Goal: Information Seeking & Learning: Learn about a topic

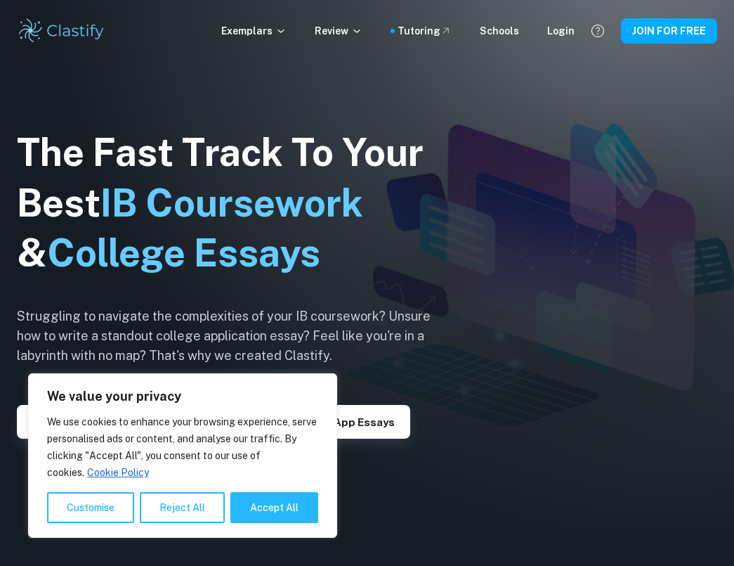
drag, startPoint x: 162, startPoint y: 507, endPoint x: 200, endPoint y: 334, distance: 176.3
click at [162, 507] on button "Reject All" at bounding box center [182, 507] width 85 height 31
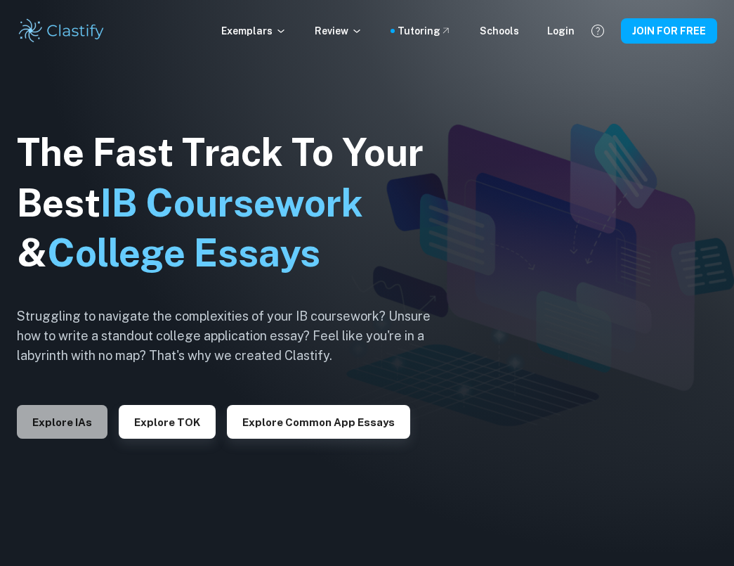
click at [41, 409] on button "Explore IAs" at bounding box center [62, 422] width 91 height 34
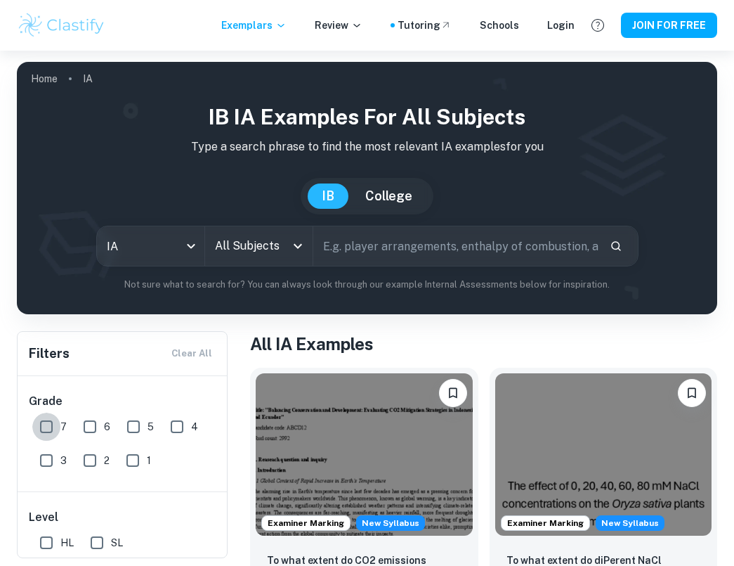
click at [49, 430] on input "7" at bounding box center [46, 426] width 28 height 28
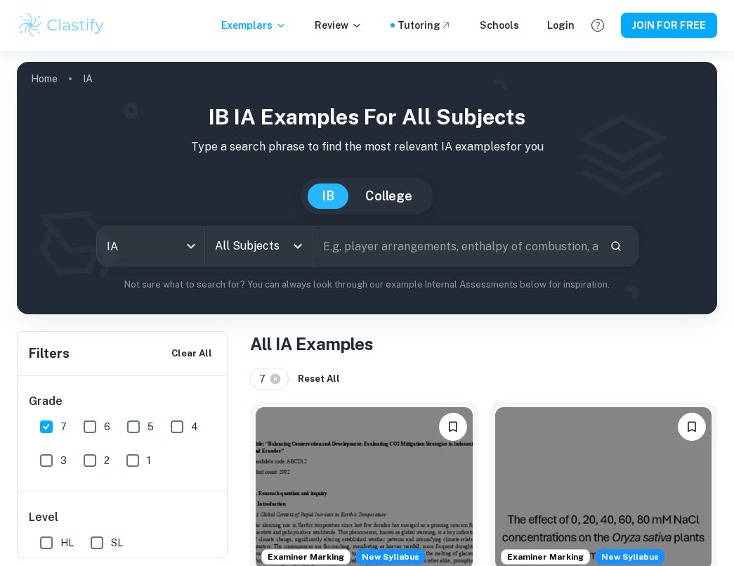
click at [267, 244] on input "All Subjects" at bounding box center [248, 246] width 74 height 27
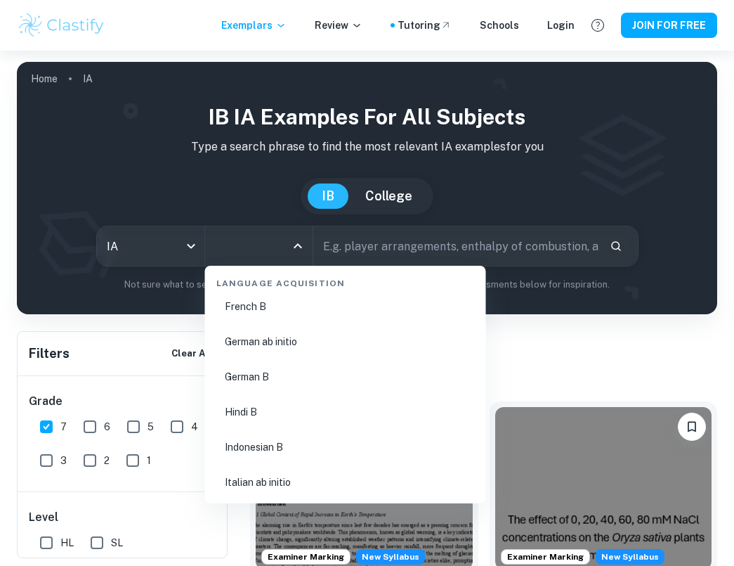
scroll to position [1251, 0]
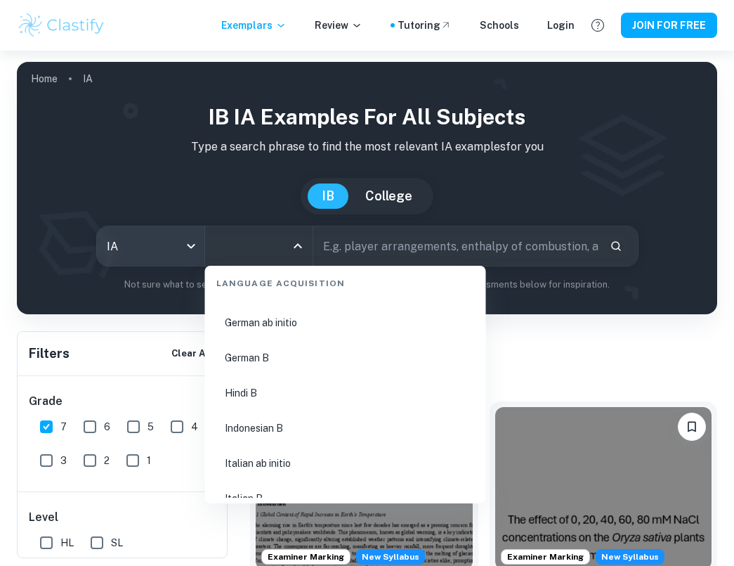
click at [148, 246] on body "We value your privacy We use cookies to enhance your browsing experience, serve…" at bounding box center [367, 334] width 734 height 566
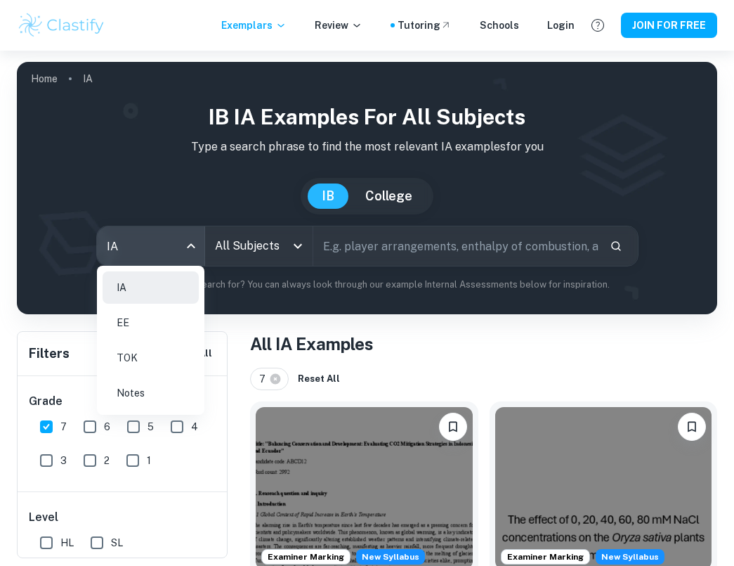
click at [148, 325] on li "EE" at bounding box center [151, 322] width 96 height 32
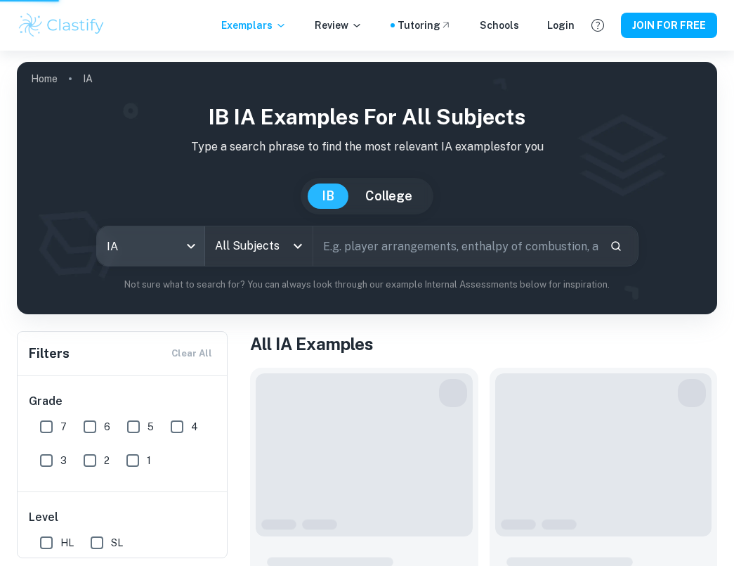
checkbox input "false"
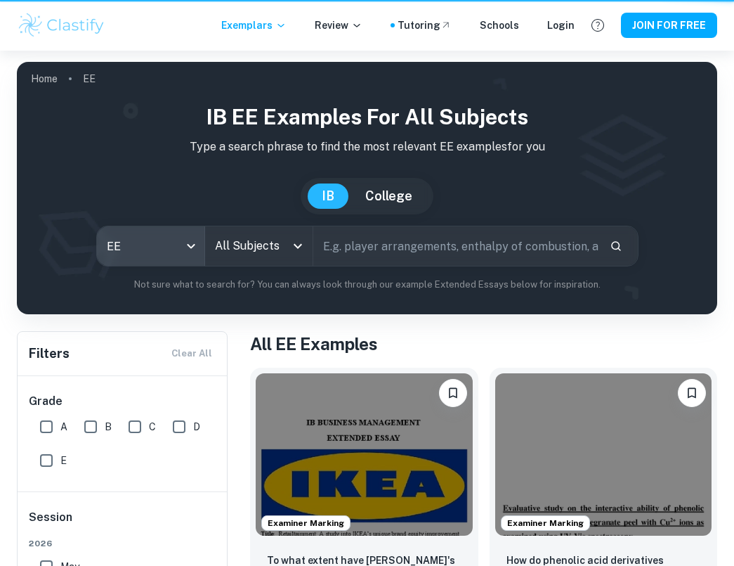
type input "ee"
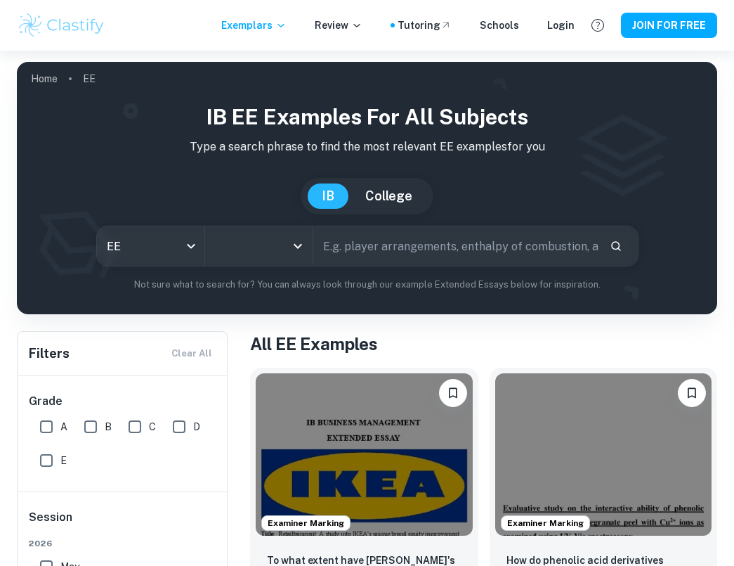
click at [297, 248] on icon "Open" at bounding box center [297, 245] width 17 height 17
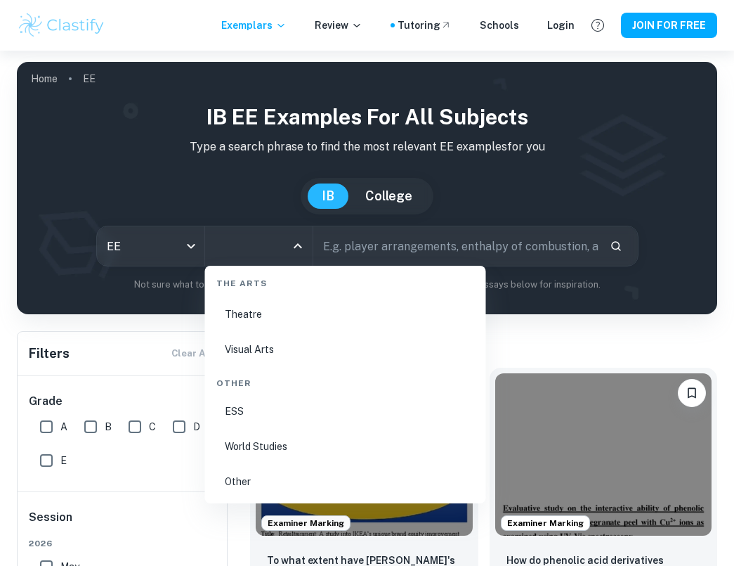
scroll to position [1, 0]
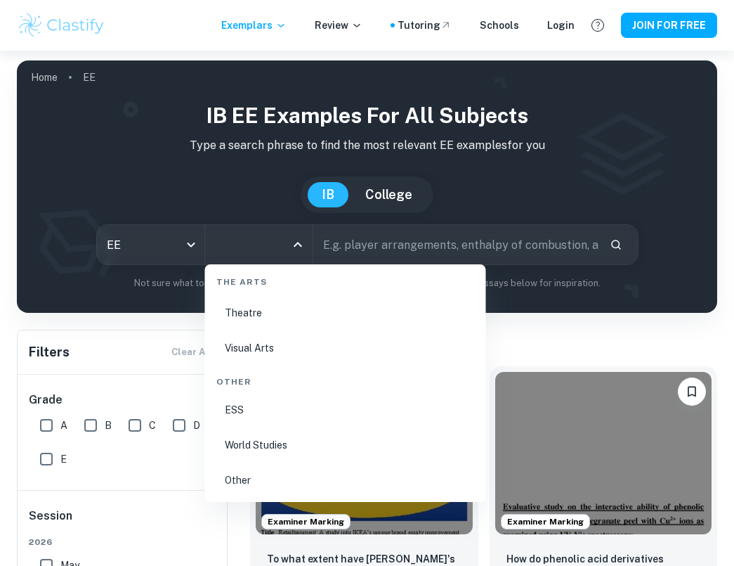
click at [259, 443] on li "World Studies" at bounding box center [346, 445] width 270 height 32
type input "World Studies"
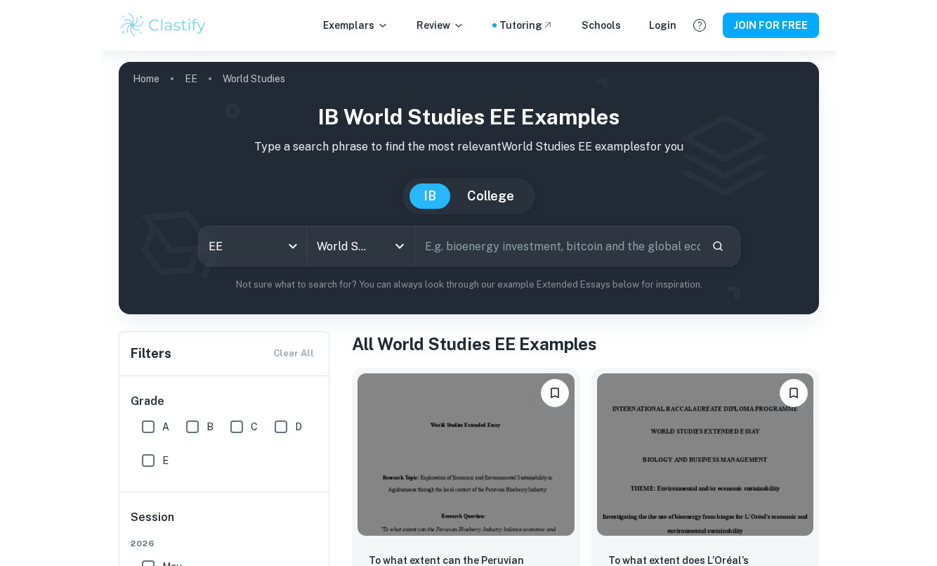
scroll to position [278, 0]
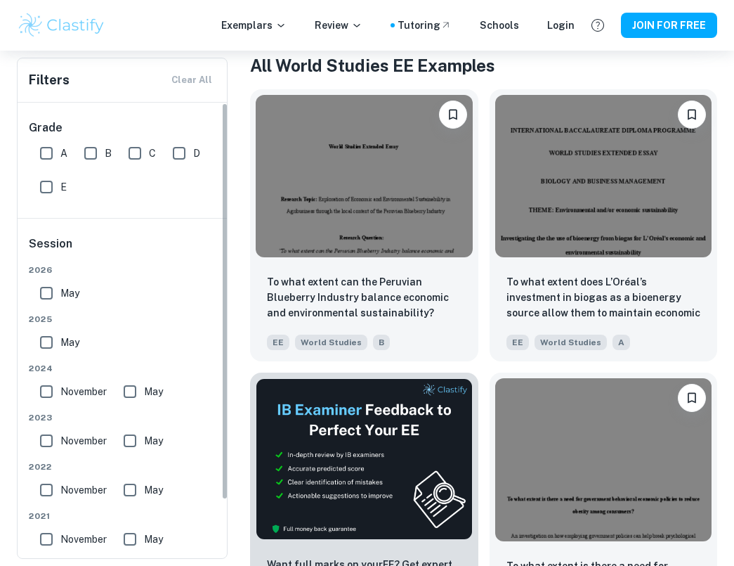
click at [48, 153] on input "A" at bounding box center [46, 153] width 28 height 28
checkbox input "true"
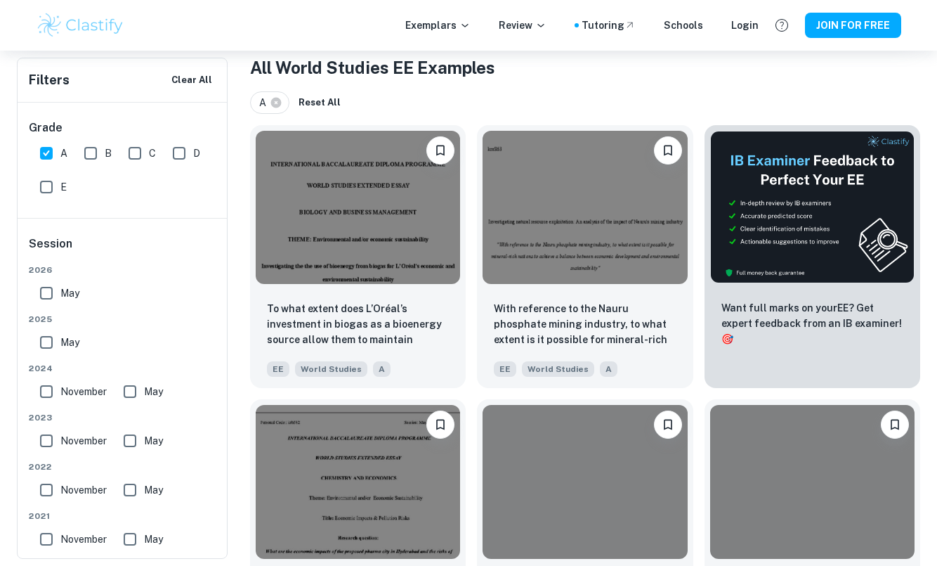
click at [53, 289] on input "May" at bounding box center [46, 293] width 28 height 28
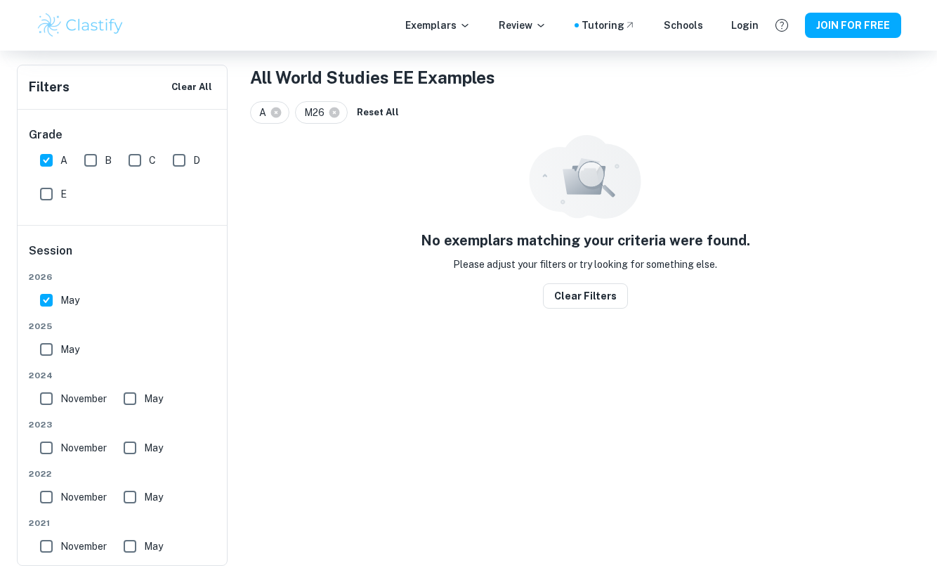
scroll to position [268, 0]
click at [44, 302] on input "May" at bounding box center [46, 300] width 28 height 28
checkbox input "false"
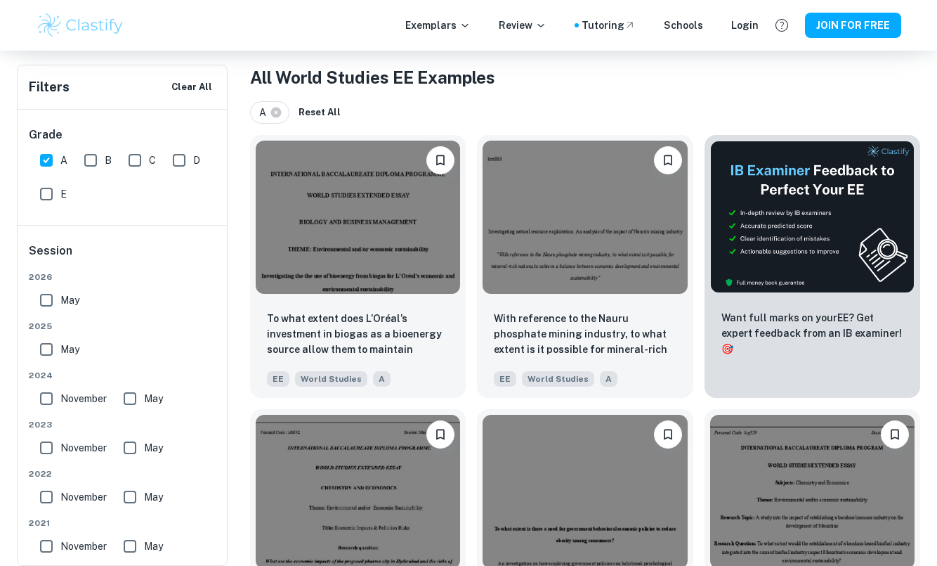
click at [51, 353] on input "May" at bounding box center [46, 349] width 28 height 28
checkbox input "true"
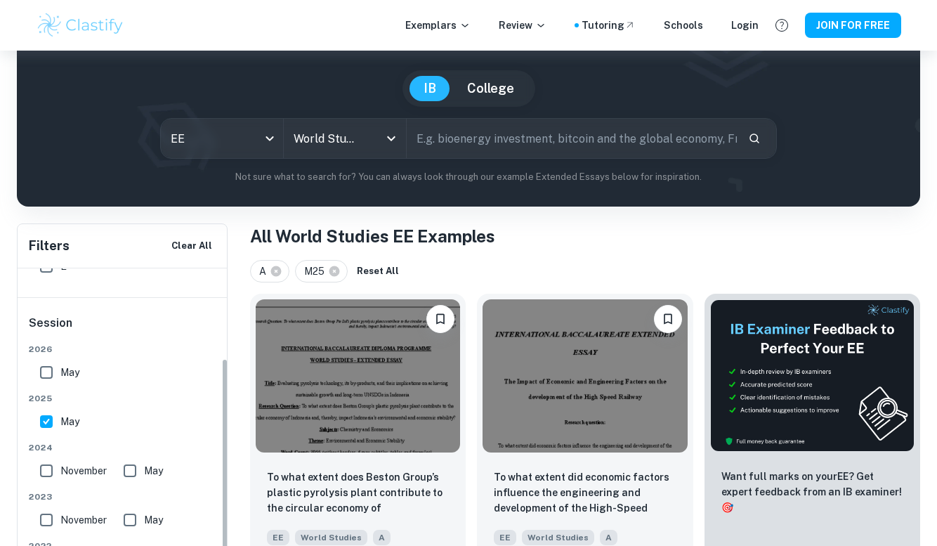
scroll to position [122, 0]
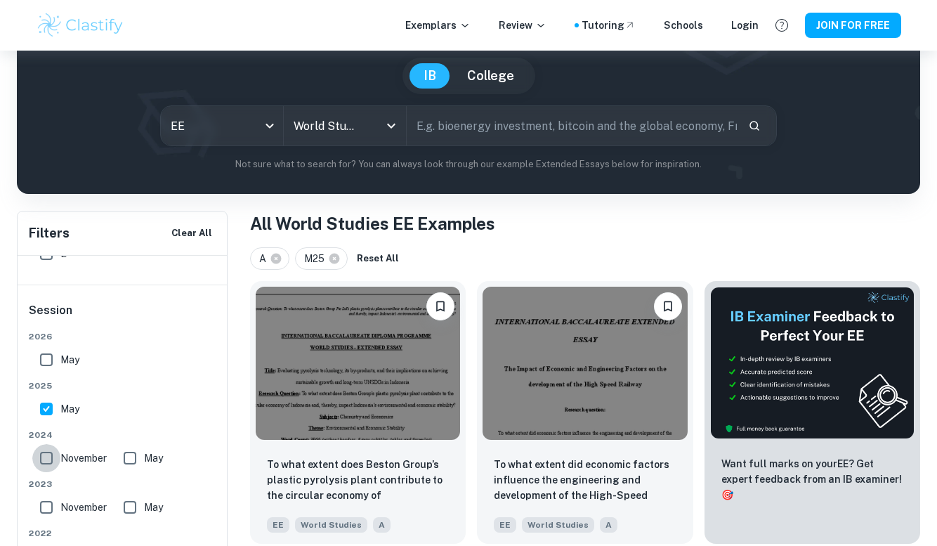
click at [46, 444] on input "November" at bounding box center [46, 458] width 28 height 28
checkbox input "true"
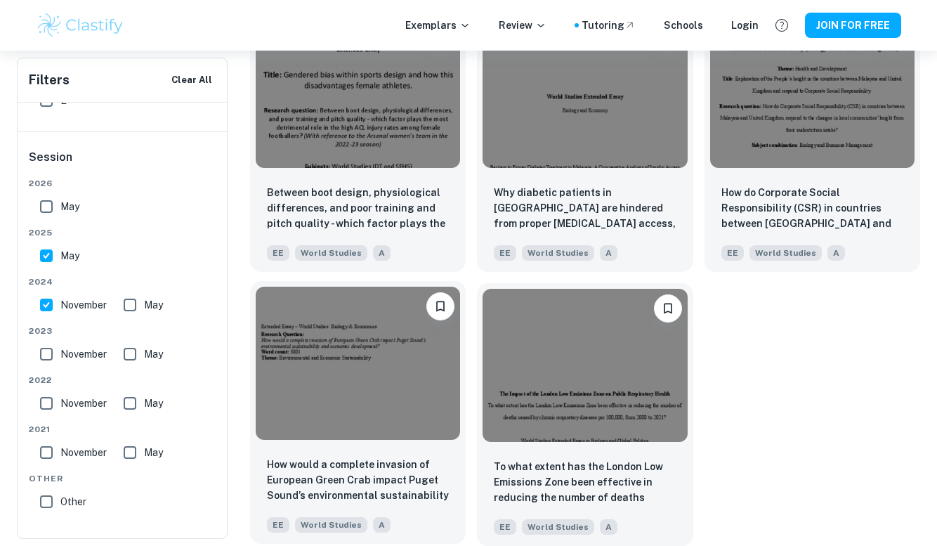
scroll to position [1218, 0]
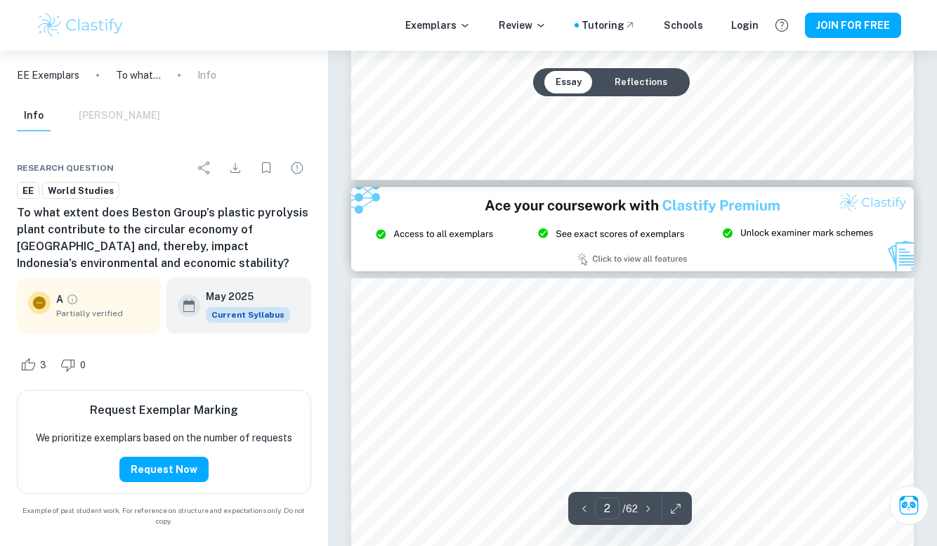
scroll to position [1072, 0]
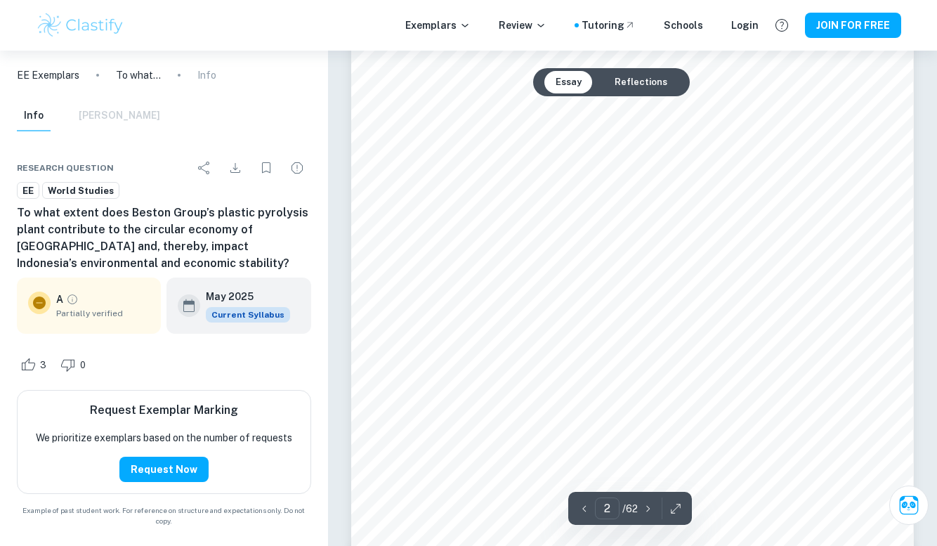
type input "1"
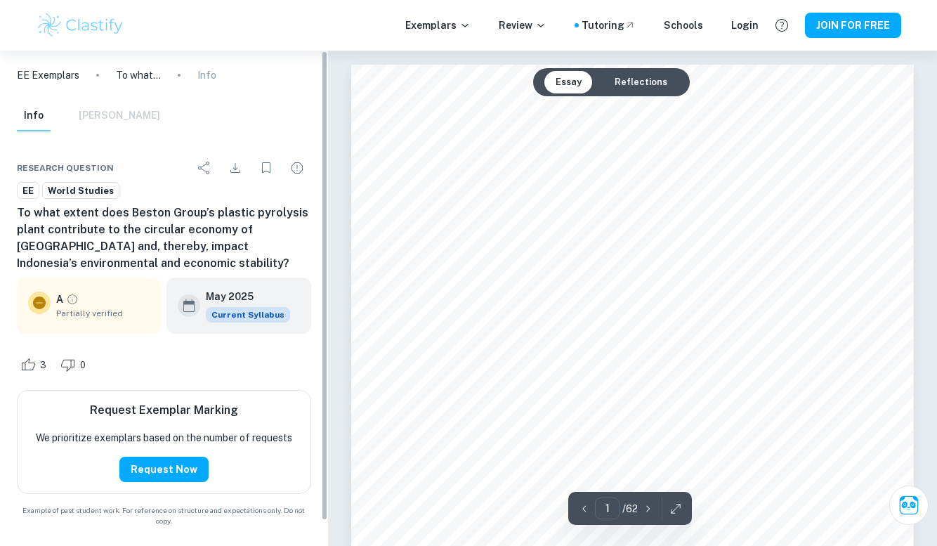
scroll to position [0, 0]
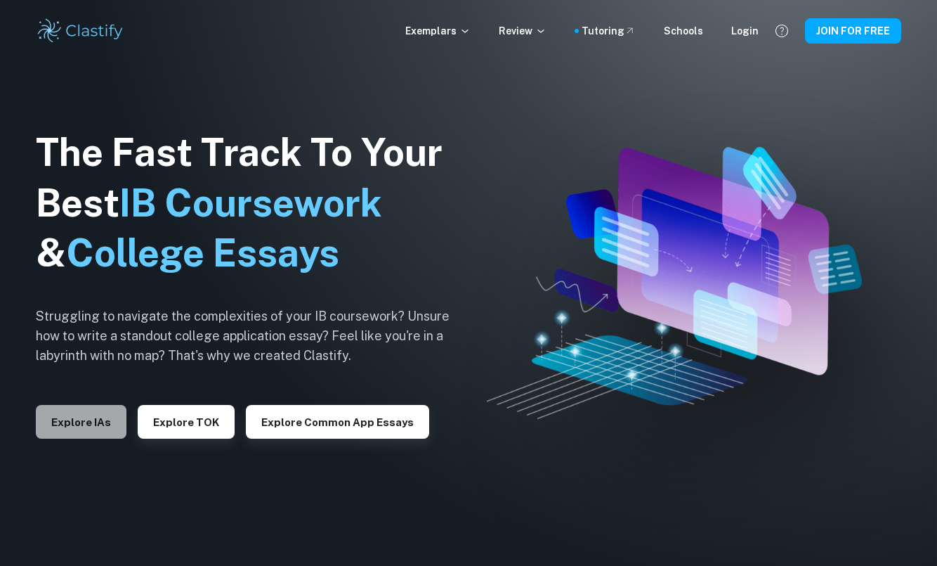
click at [65, 429] on button "Explore IAs" at bounding box center [81, 422] width 91 height 34
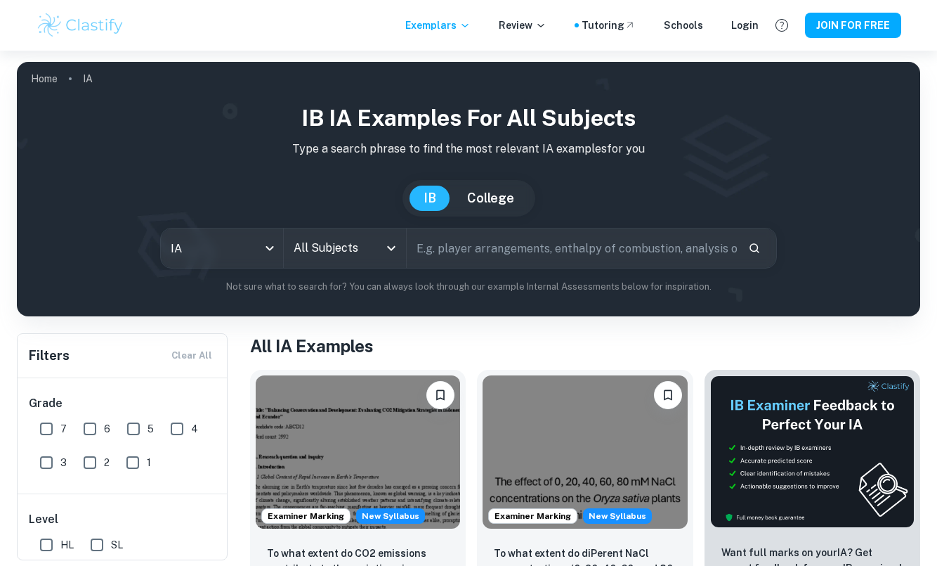
click at [471, 237] on input "text" at bounding box center [572, 247] width 330 height 39
type input "winkler"
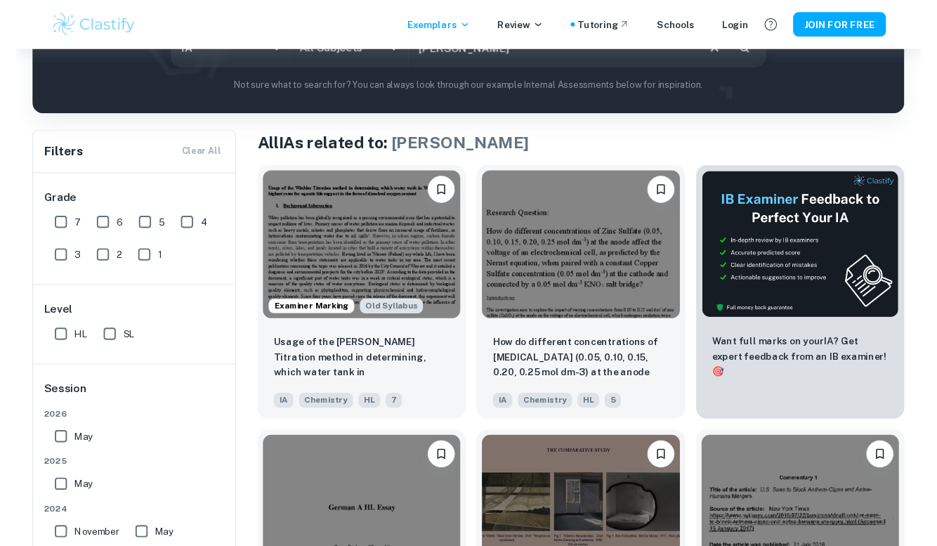
scroll to position [289, 0]
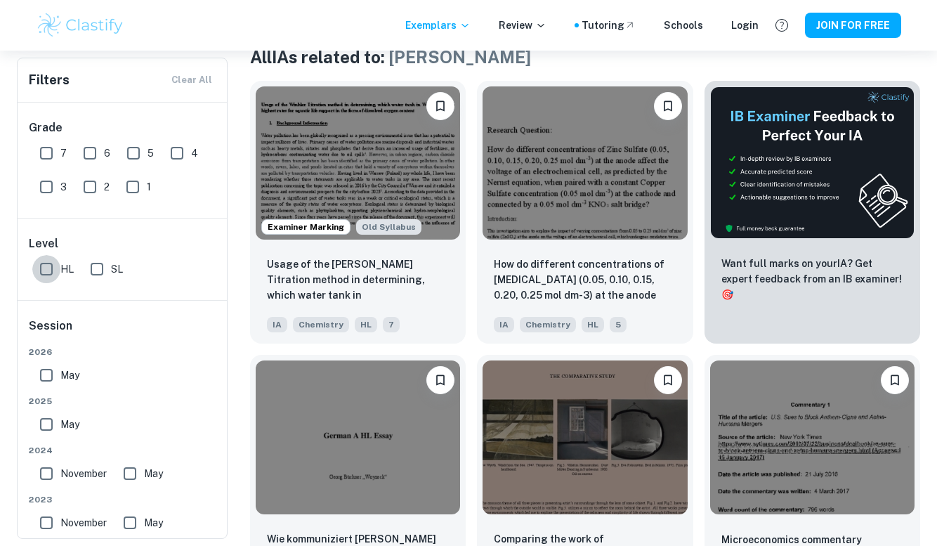
click at [45, 266] on input "HL" at bounding box center [46, 269] width 28 height 28
checkbox input "true"
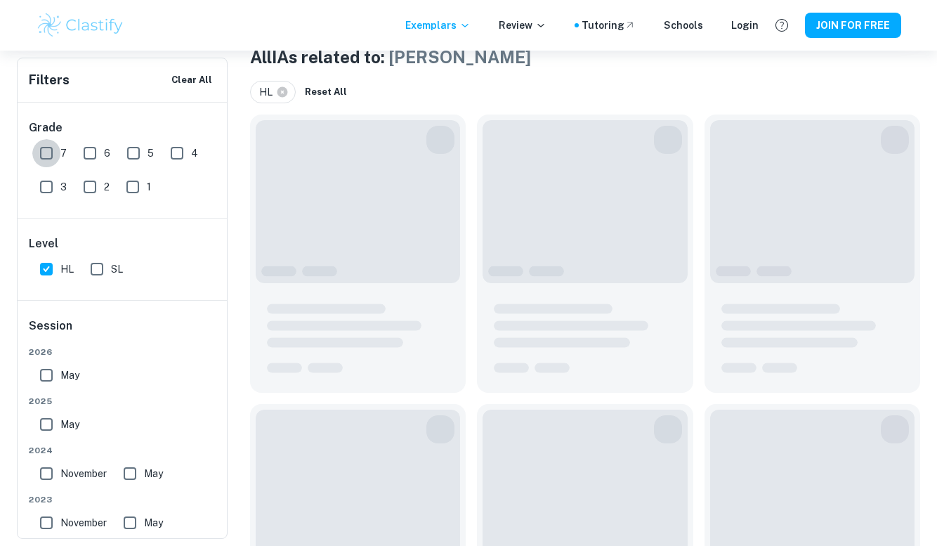
click at [44, 154] on input "7" at bounding box center [46, 153] width 28 height 28
checkbox input "true"
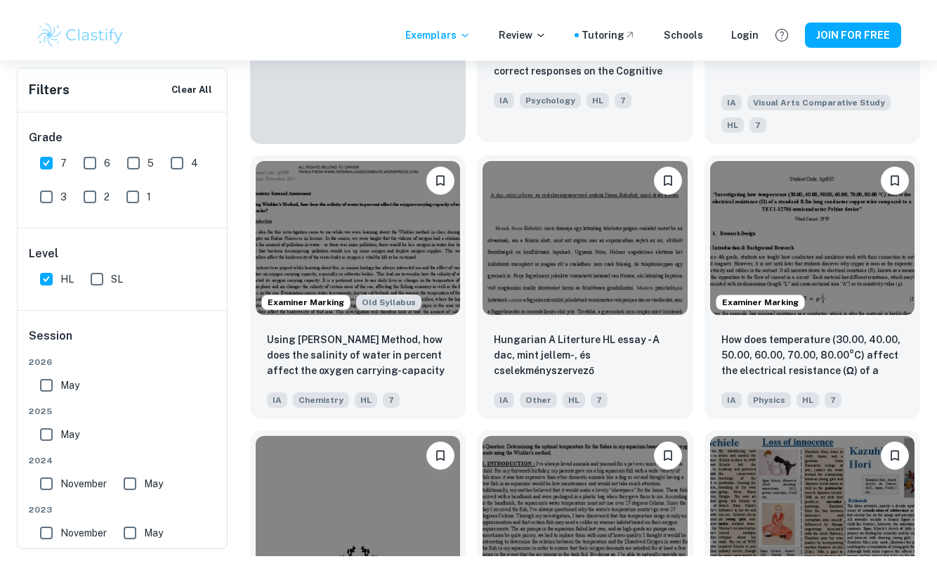
scroll to position [1150, 0]
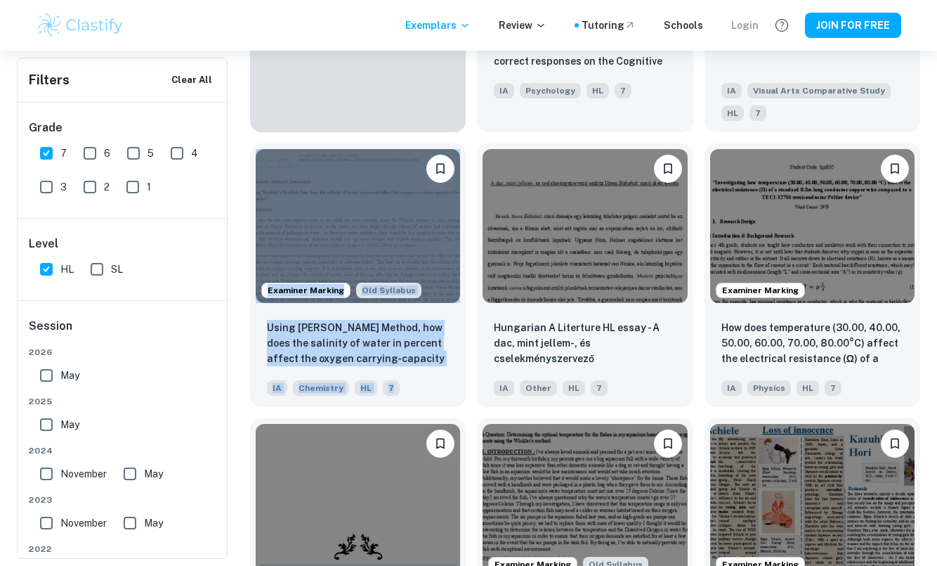
click at [744, 20] on div "Login" at bounding box center [744, 25] width 27 height 15
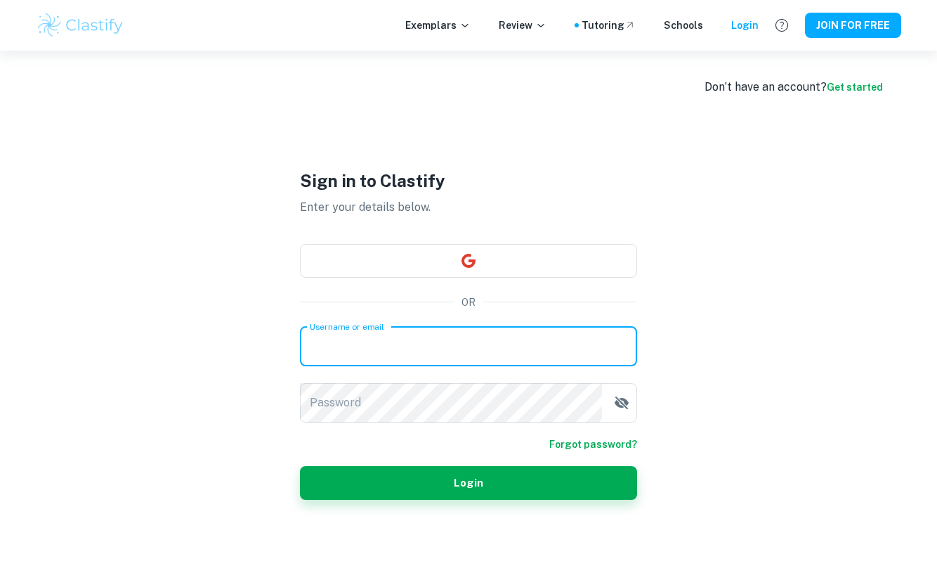
type input "aditi.upadhya@giis.edu.sg"
click at [469, 482] on button "Login" at bounding box center [468, 483] width 337 height 34
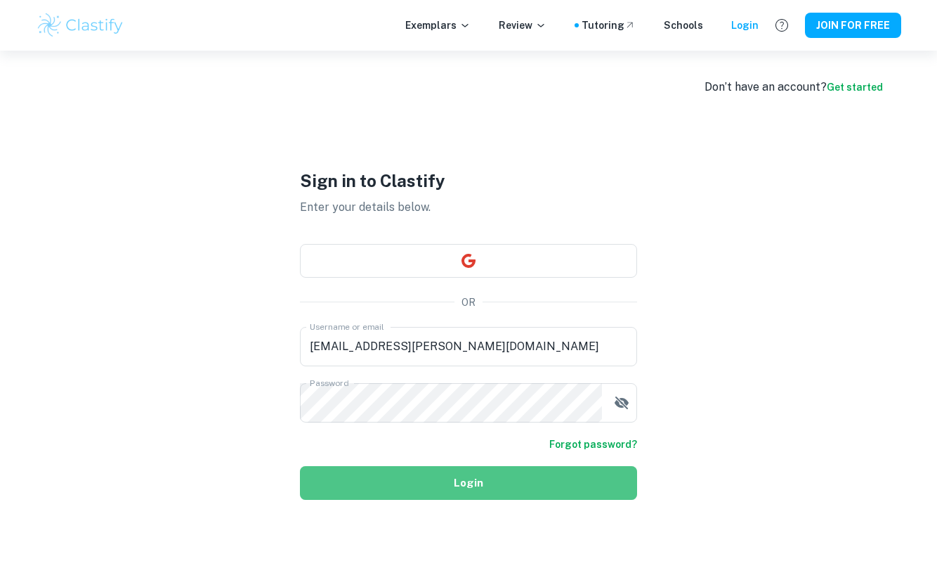
click at [410, 522] on div "Sign in to Clastify Enter your details below. OR Username or email aditi.upadhy…" at bounding box center [468, 334] width 337 height 566
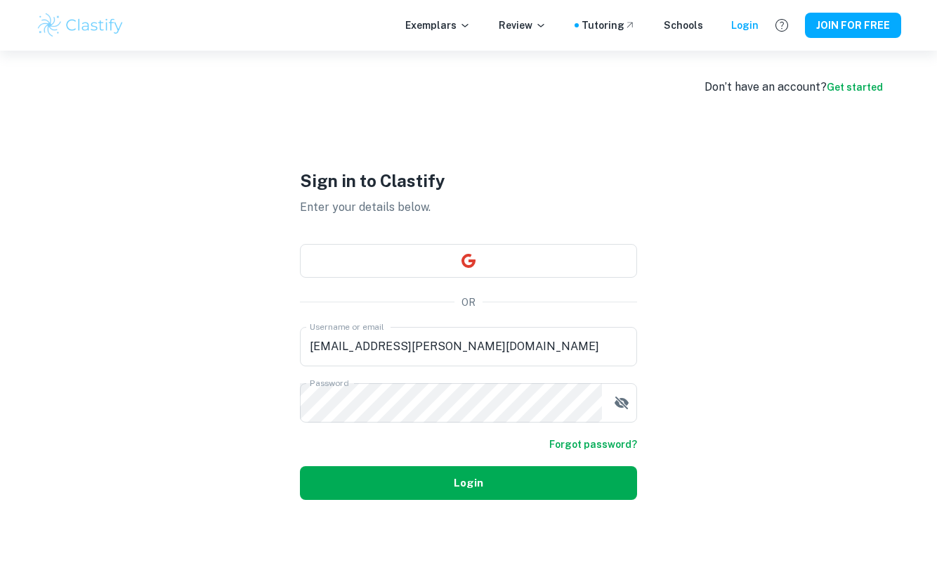
click at [419, 483] on button "Login" at bounding box center [468, 483] width 337 height 34
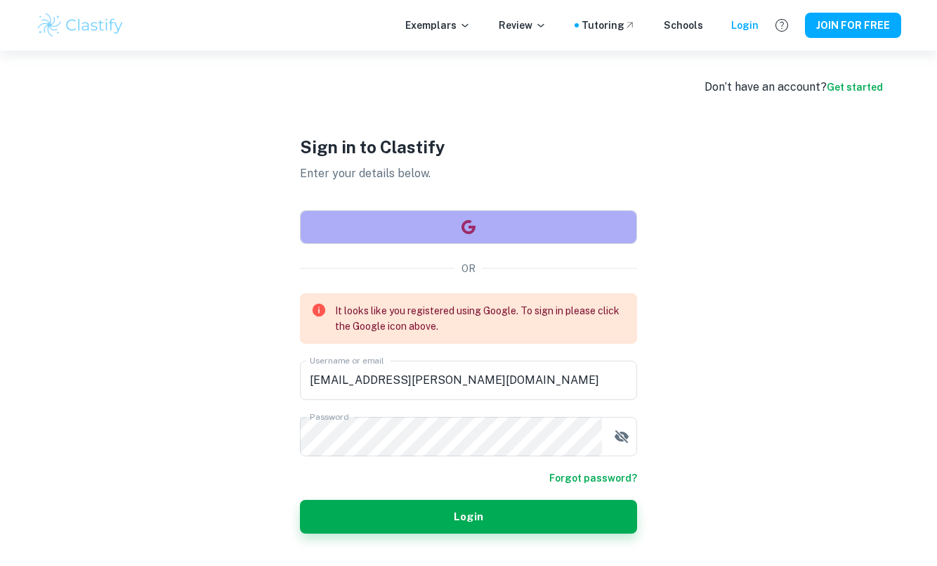
click at [449, 240] on button "button" at bounding box center [468, 227] width 337 height 34
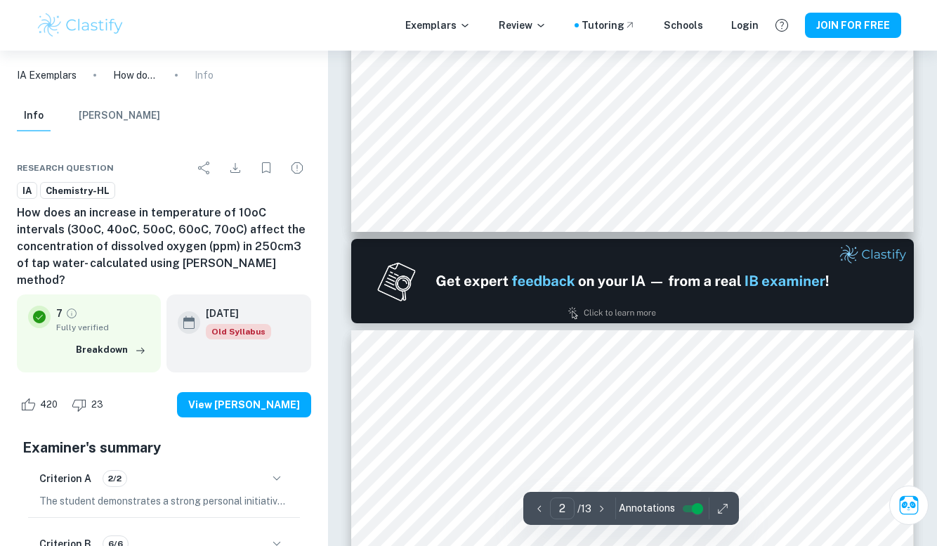
scroll to position [819, 0]
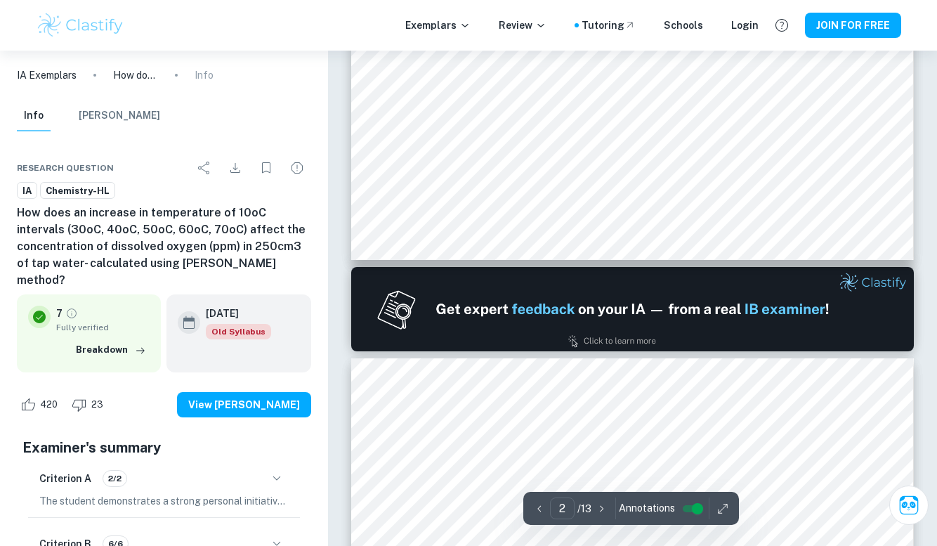
type input "1"
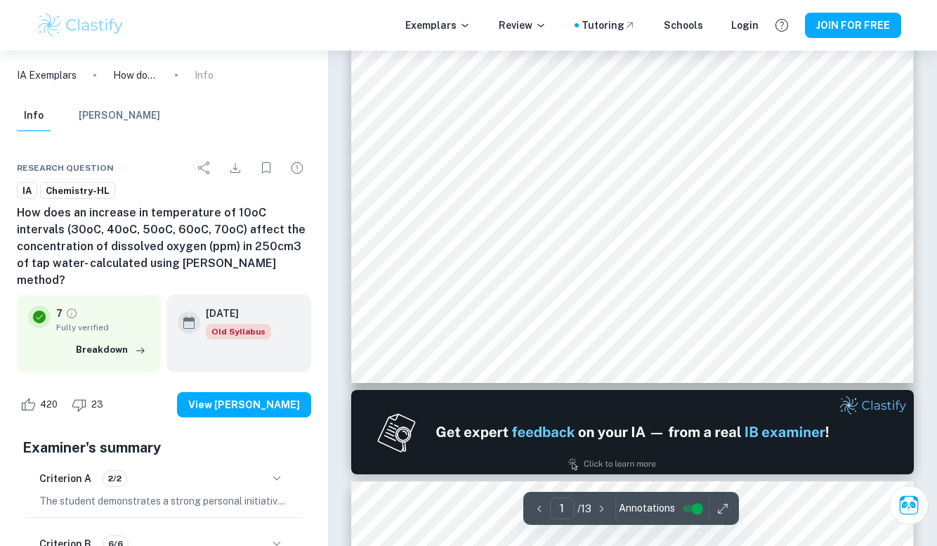
scroll to position [411, 0]
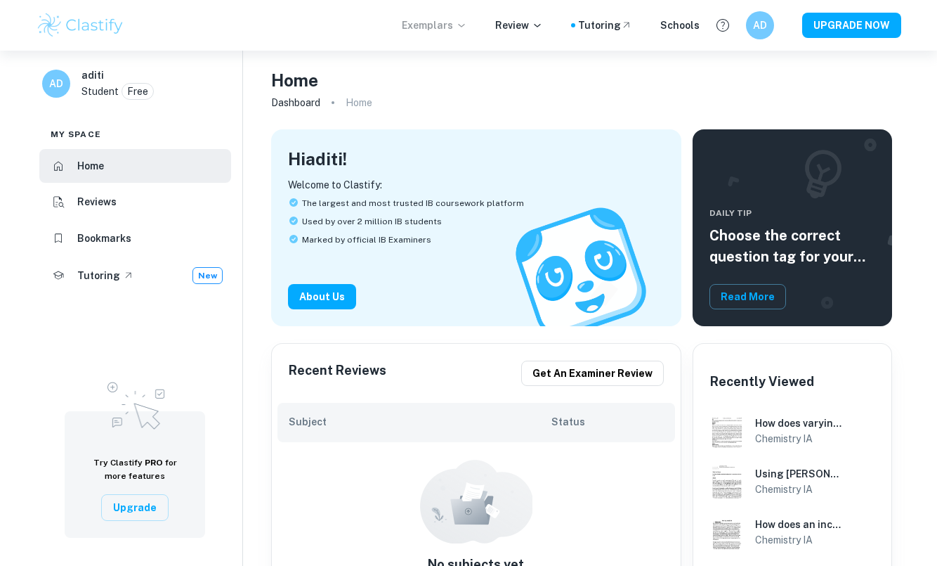
click at [453, 24] on p "Exemplars" at bounding box center [434, 25] width 65 height 15
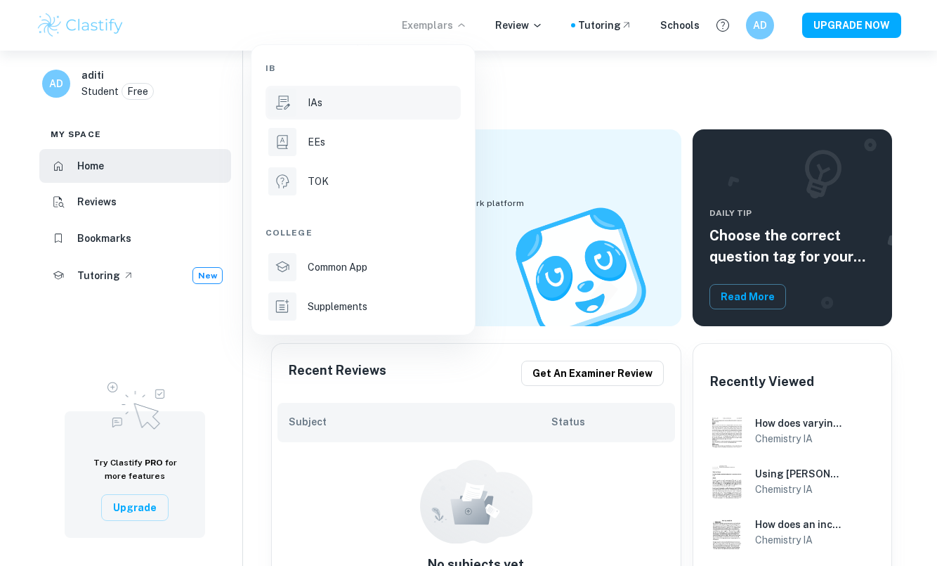
click at [430, 99] on div "IAs" at bounding box center [383, 102] width 150 height 15
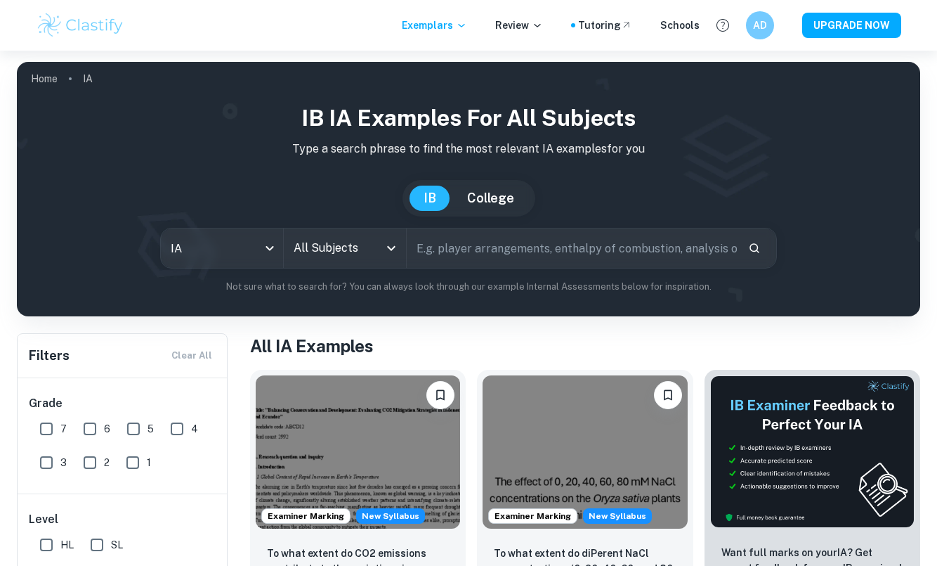
scroll to position [115, 0]
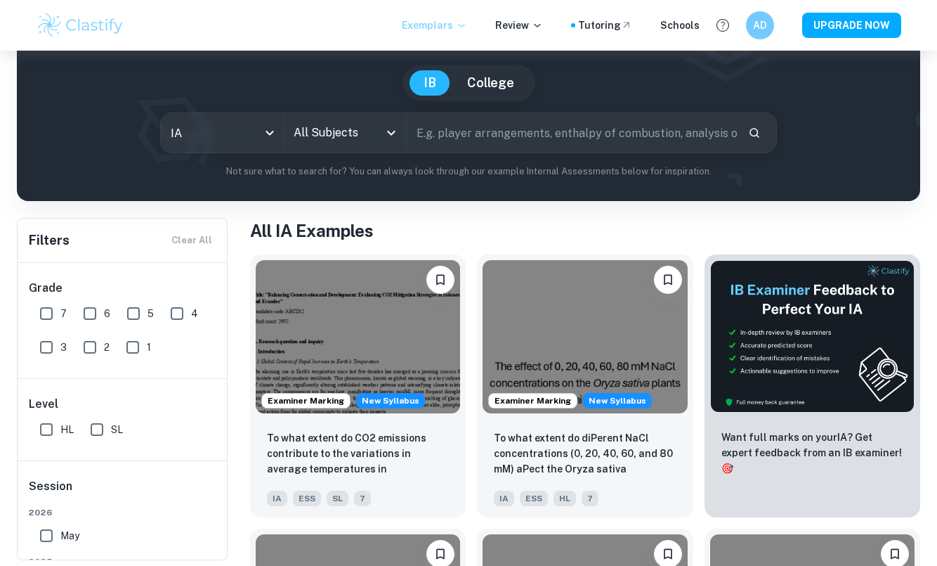
click at [431, 25] on p "Exemplars" at bounding box center [434, 25] width 65 height 15
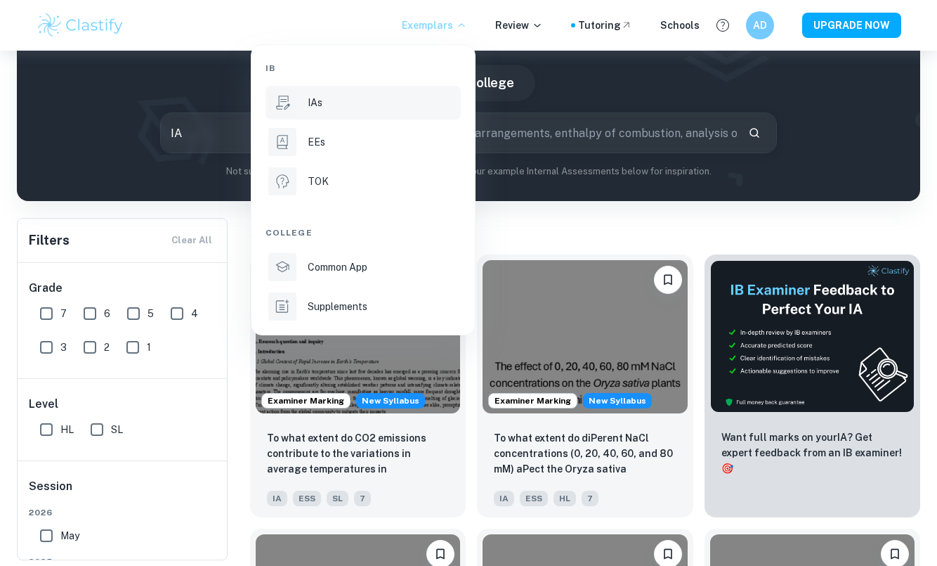
click at [532, 29] on div at bounding box center [468, 283] width 937 height 566
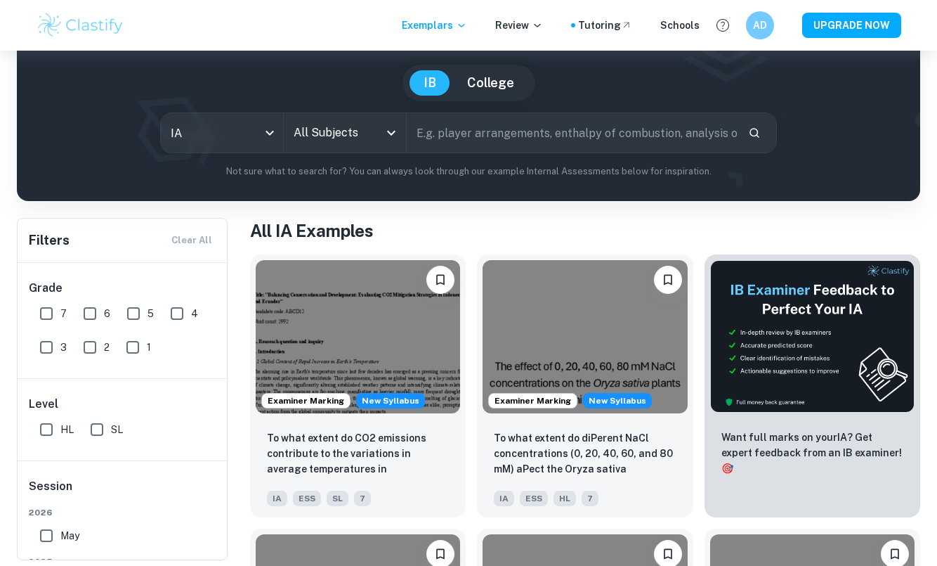
click at [530, 27] on p "Review" at bounding box center [519, 25] width 48 height 15
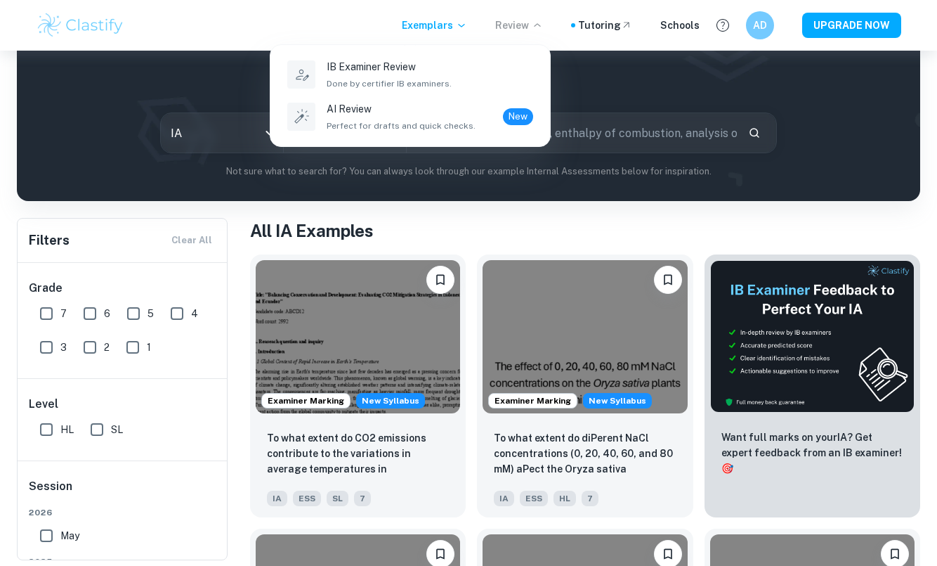
click at [530, 27] on div at bounding box center [468, 283] width 937 height 566
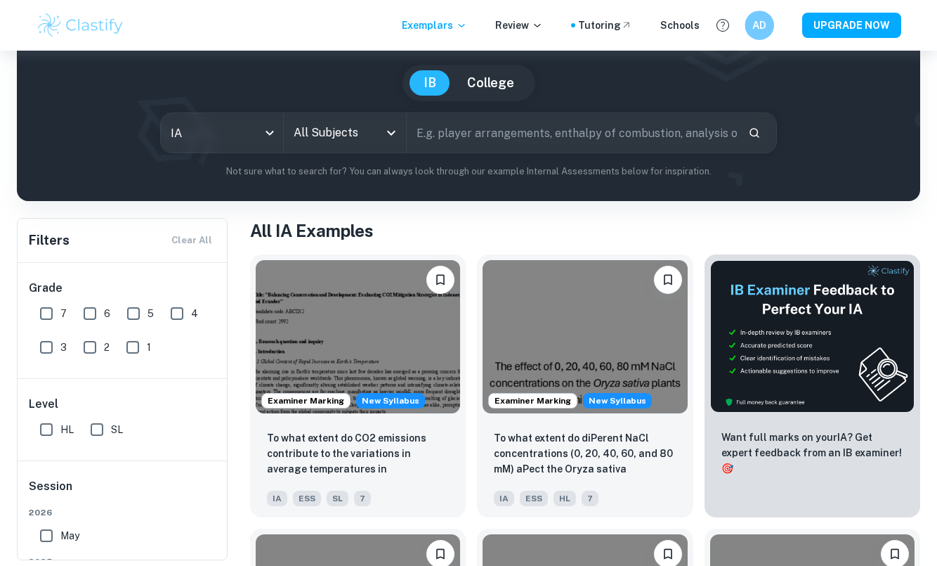
click at [760, 22] on h6 "AD" at bounding box center [759, 26] width 17 height 16
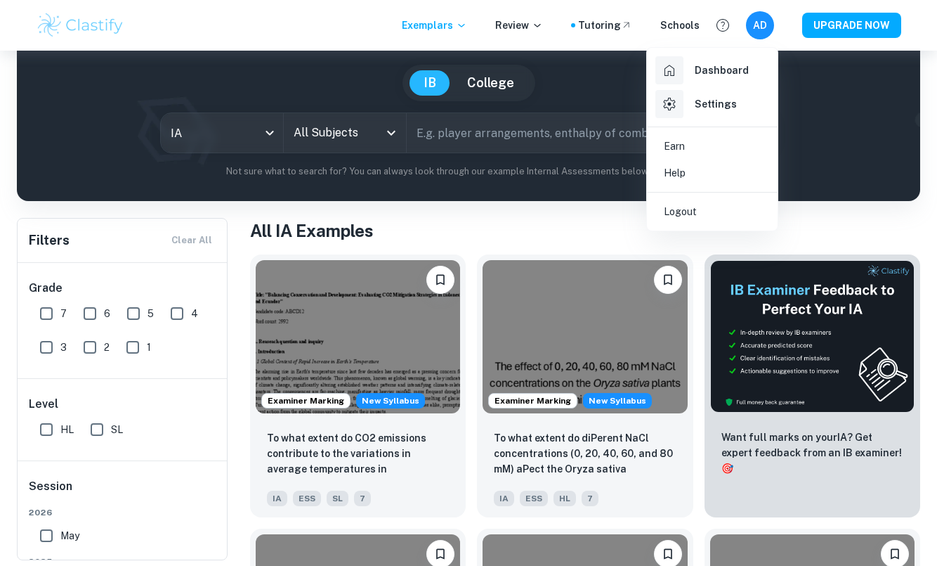
click at [703, 71] on h6 "Dashboard" at bounding box center [722, 70] width 54 height 15
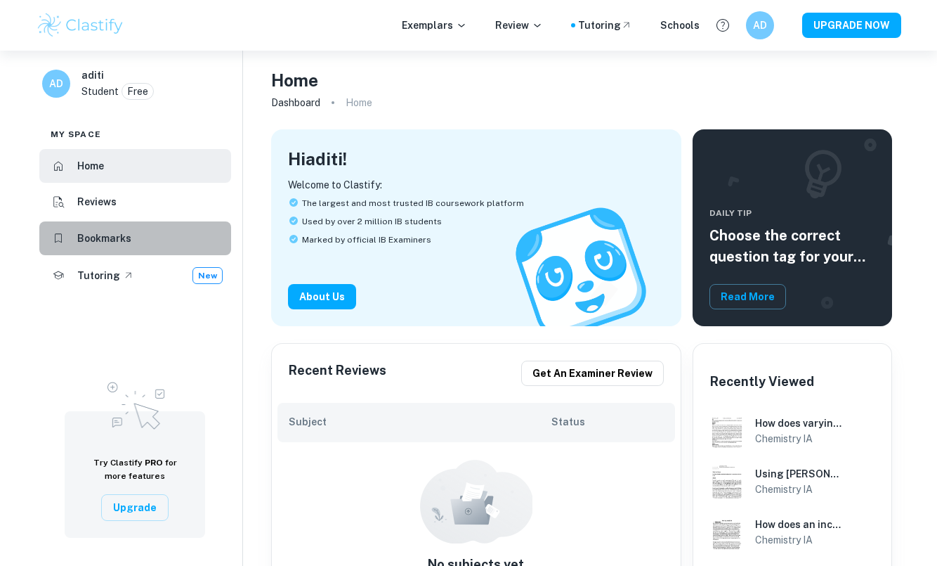
click at [138, 233] on li "Bookmarks" at bounding box center [135, 238] width 192 height 34
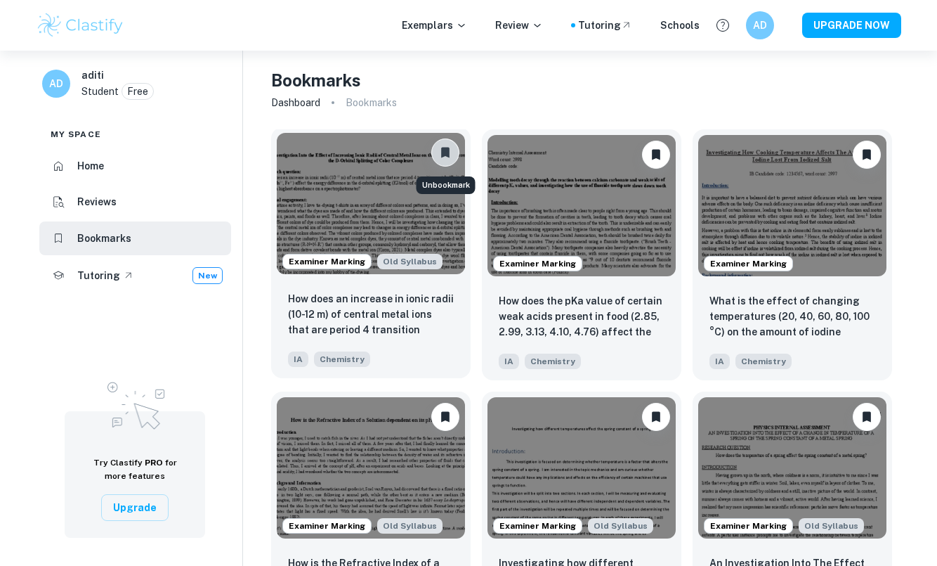
click at [448, 150] on icon "Unbookmark" at bounding box center [445, 153] width 8 height 11
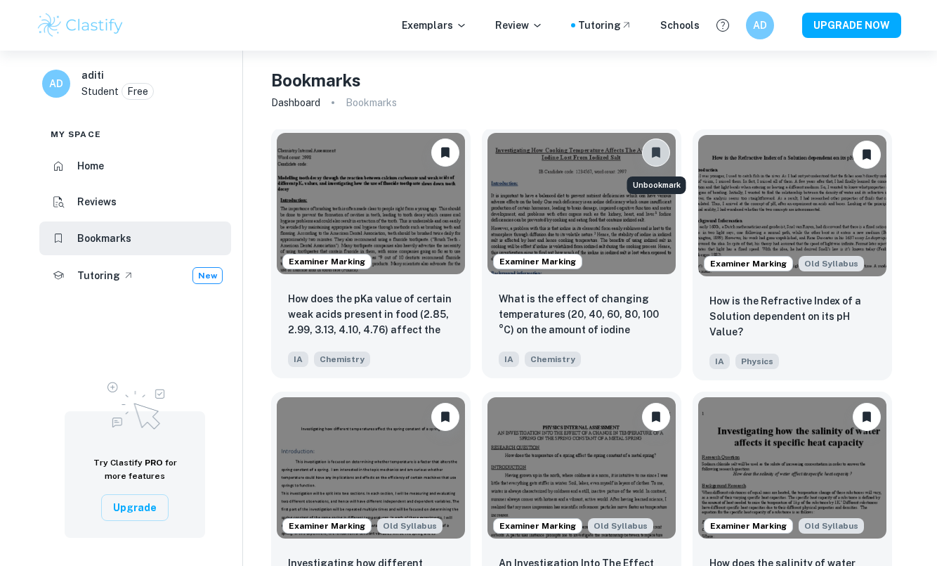
click at [649, 151] on icon "Unbookmark" at bounding box center [656, 152] width 14 height 14
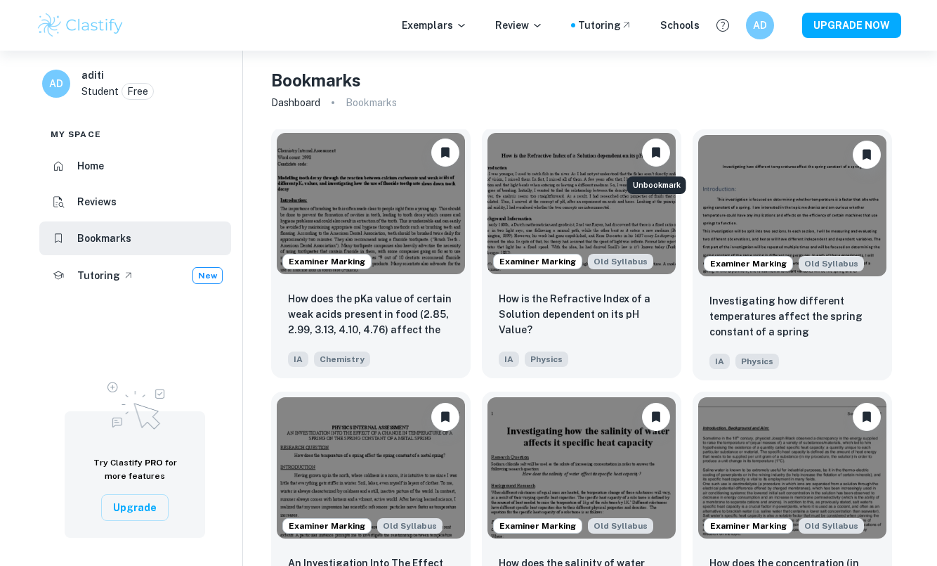
click at [653, 150] on icon "Unbookmark" at bounding box center [656, 153] width 8 height 11
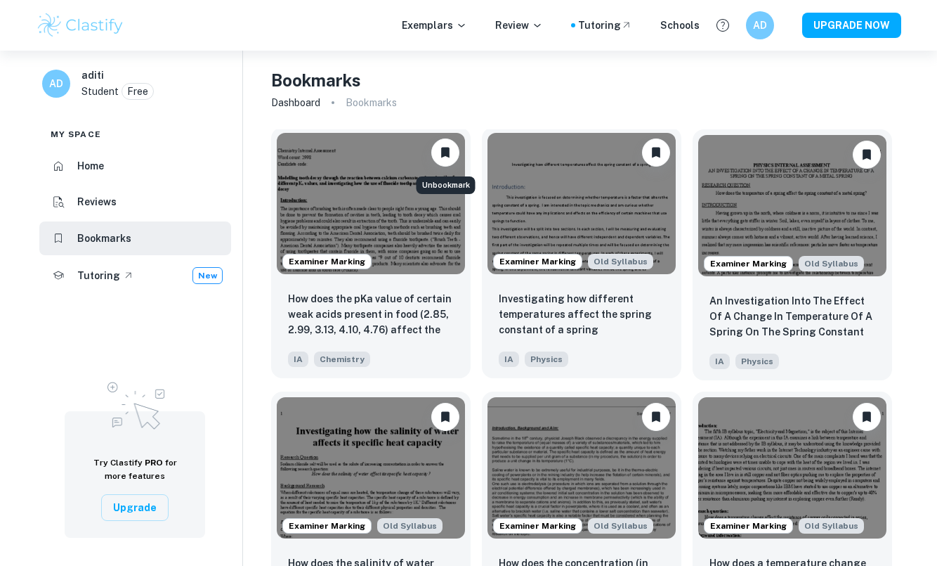
click at [448, 153] on icon "Unbookmark" at bounding box center [445, 153] width 8 height 11
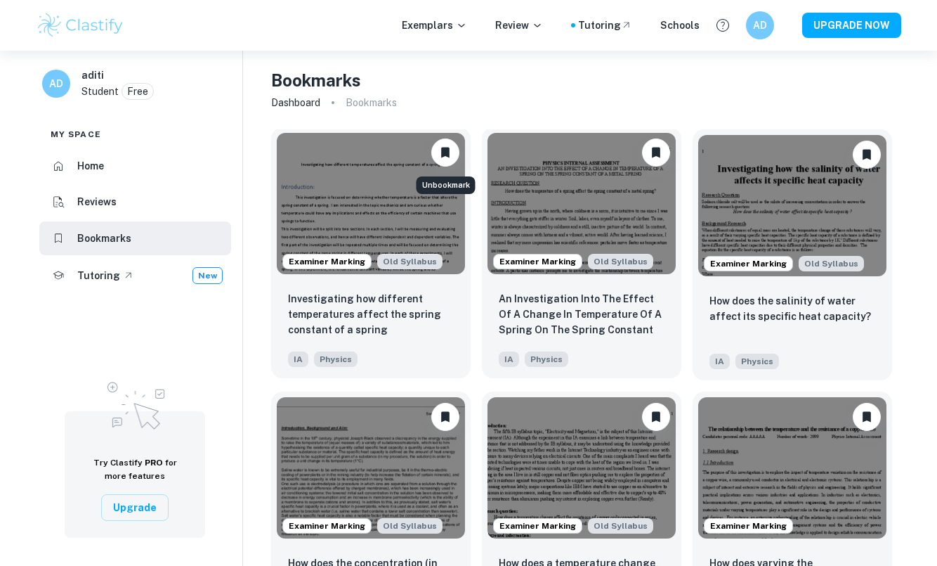
click at [432, 156] on button "Unbookmark" at bounding box center [445, 152] width 28 height 28
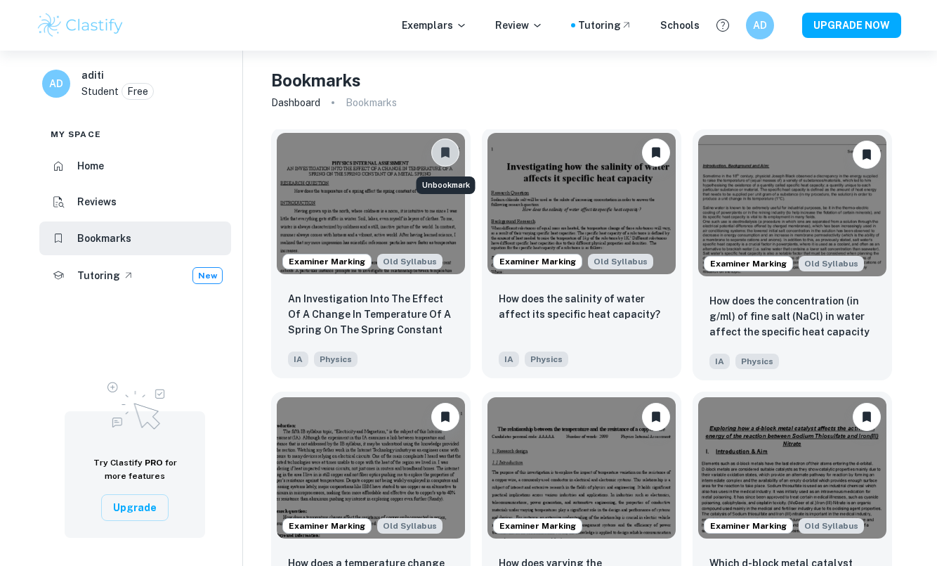
click at [432, 156] on button "Unbookmark" at bounding box center [445, 152] width 28 height 28
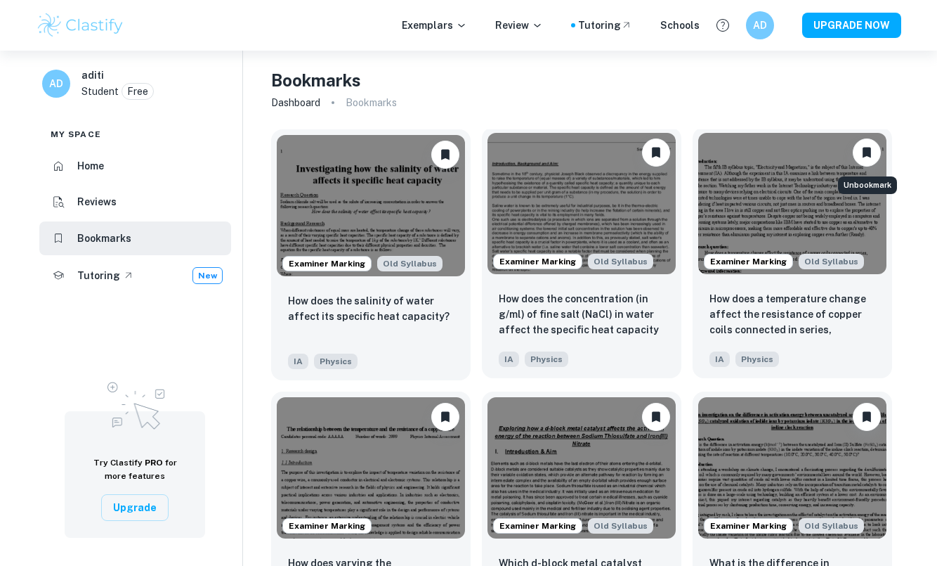
click at [871, 159] on button "Unbookmark" at bounding box center [867, 152] width 28 height 28
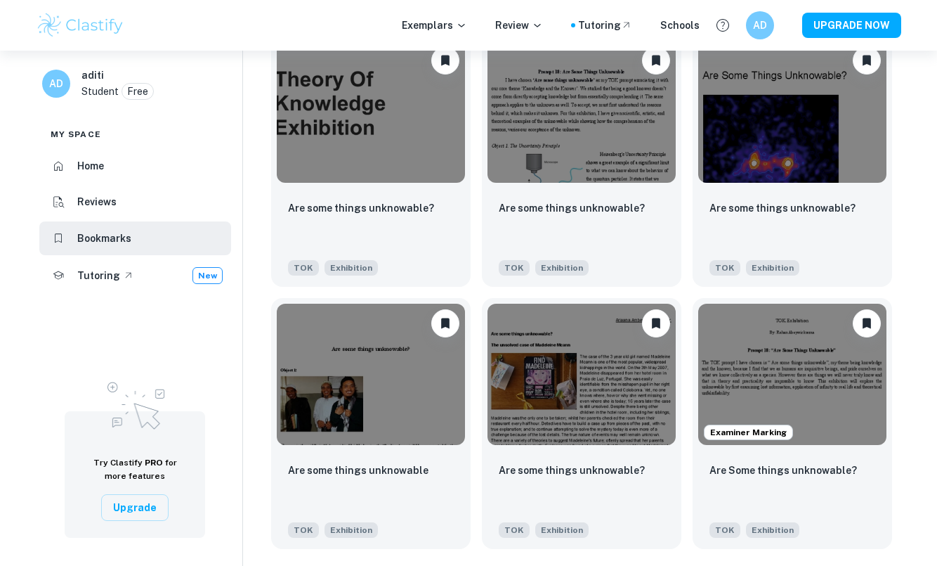
scroll to position [1142, 0]
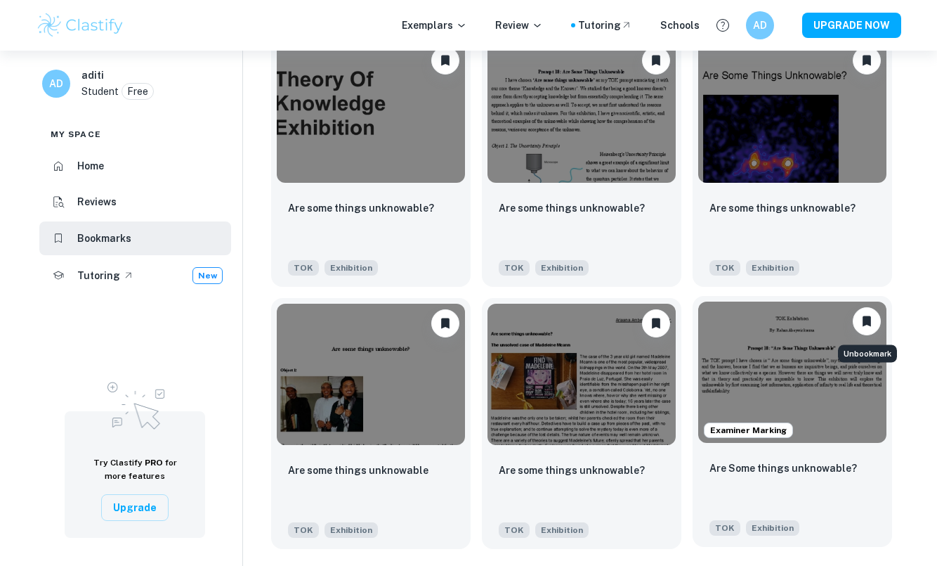
click at [878, 325] on button "Unbookmark" at bounding box center [867, 321] width 28 height 28
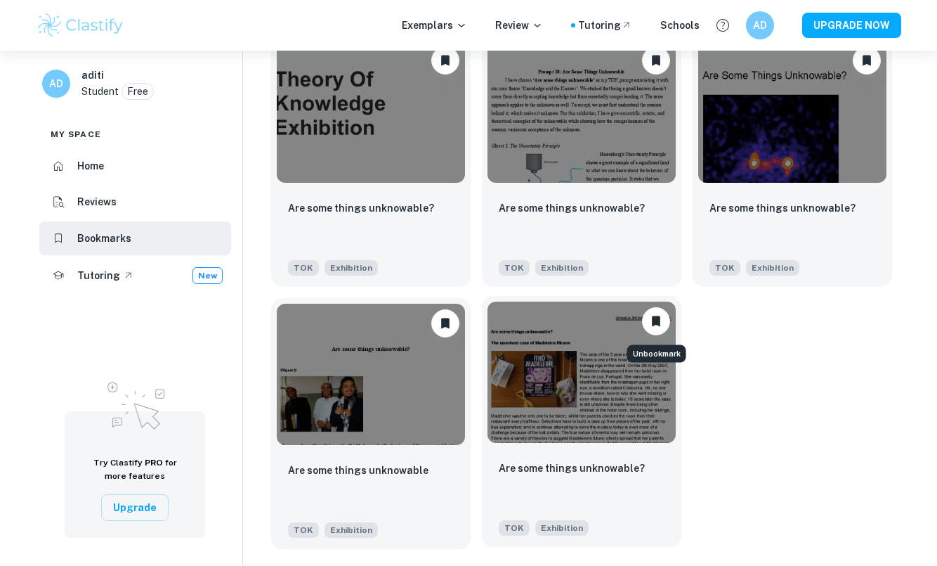
click at [657, 320] on icon "Unbookmark" at bounding box center [656, 320] width 8 height 11
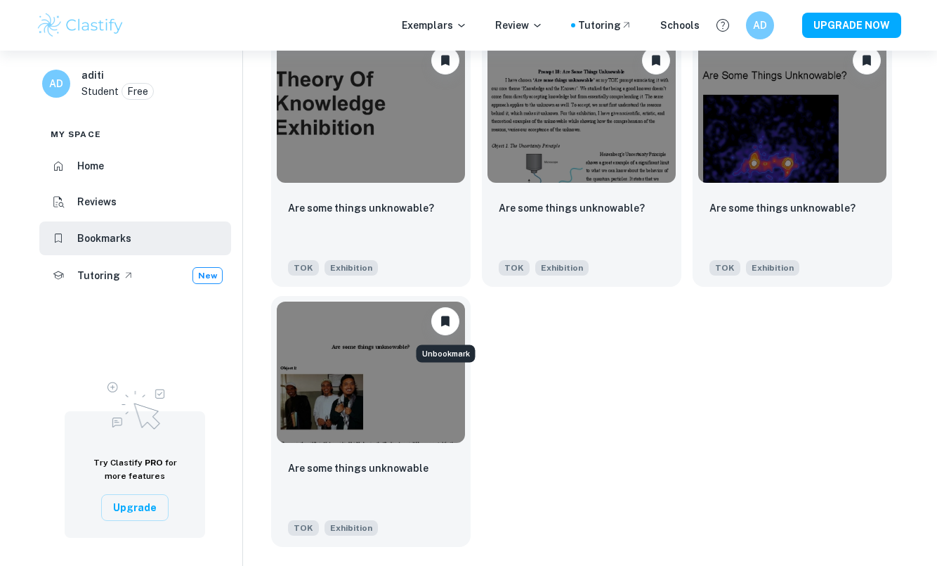
click at [445, 320] on icon "Unbookmark" at bounding box center [445, 320] width 8 height 11
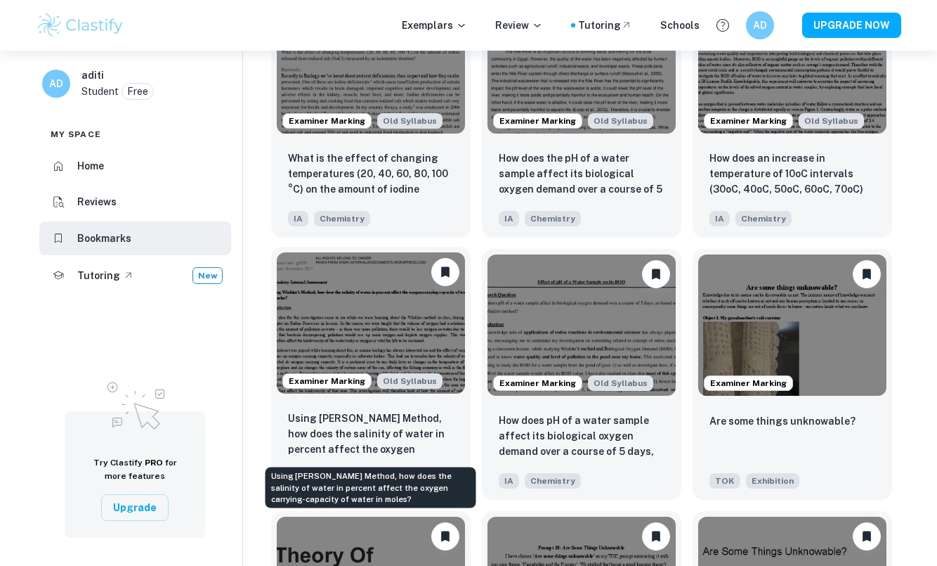
scroll to position [803, 0]
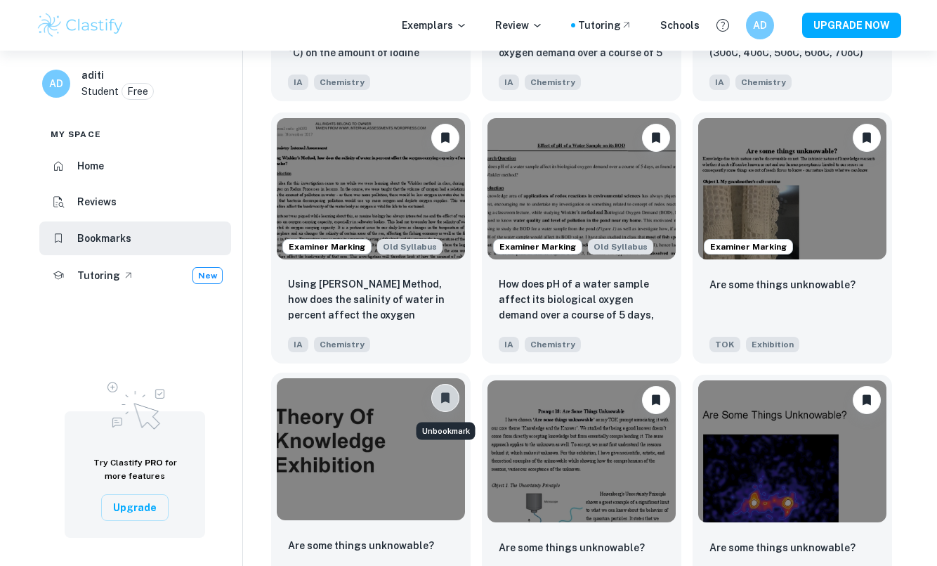
click at [444, 403] on icon "Unbookmark" at bounding box center [445, 398] width 14 height 14
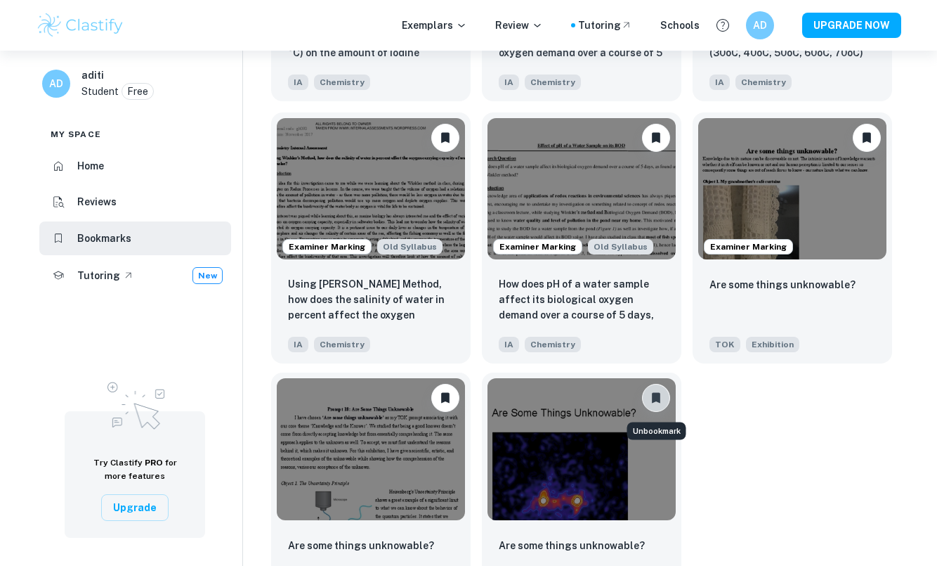
click at [658, 405] on button "Unbookmark" at bounding box center [656, 398] width 28 height 28
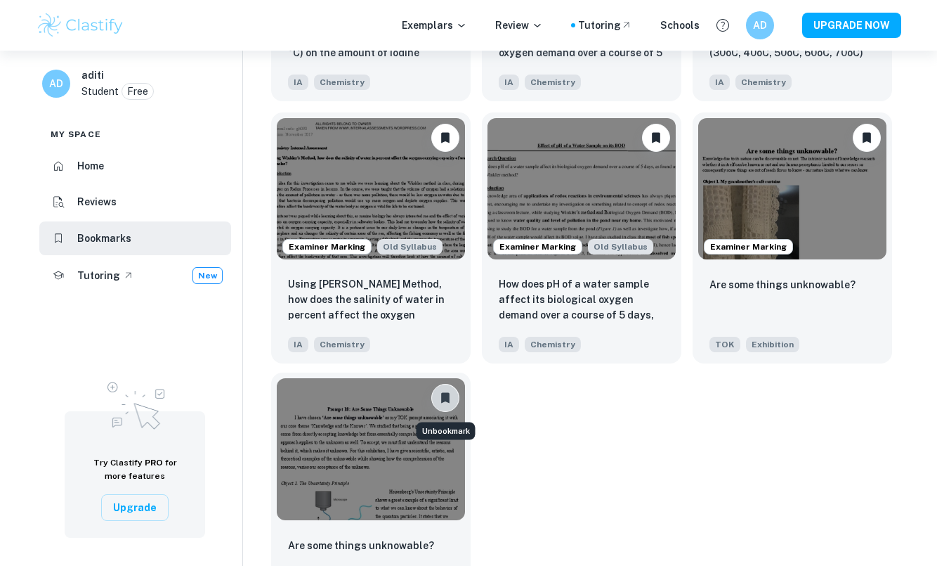
click at [445, 389] on button "Unbookmark" at bounding box center [445, 398] width 28 height 28
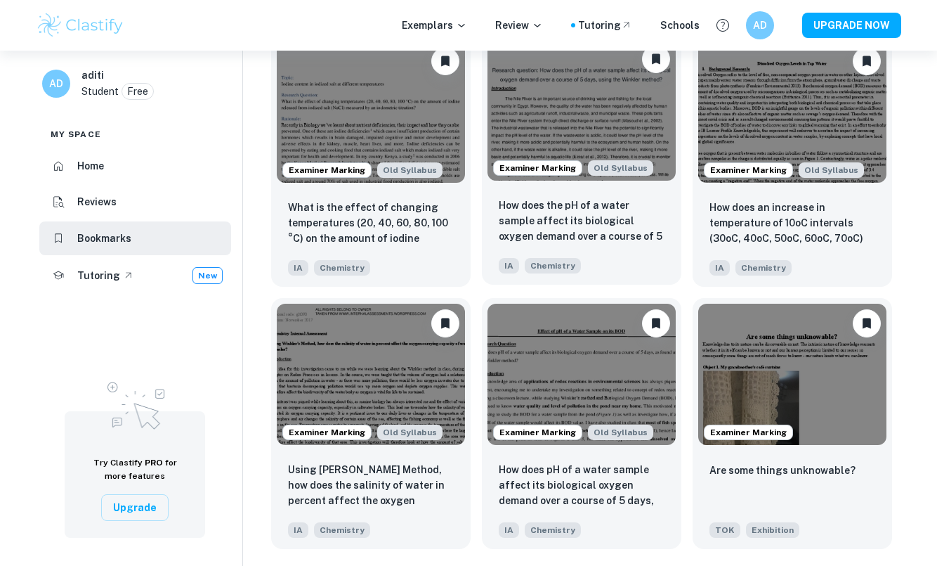
scroll to position [618, 0]
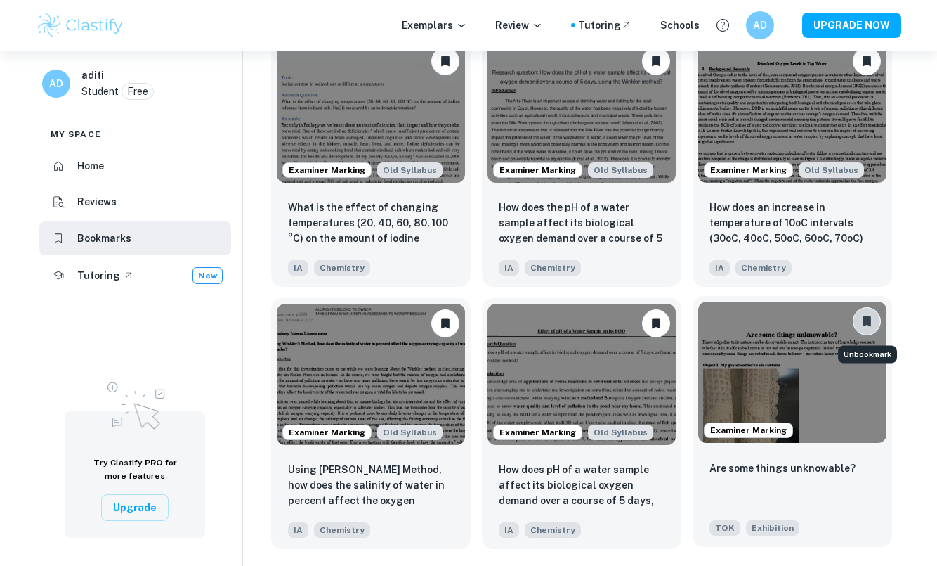
click at [867, 318] on icon "Unbookmark" at bounding box center [867, 321] width 8 height 11
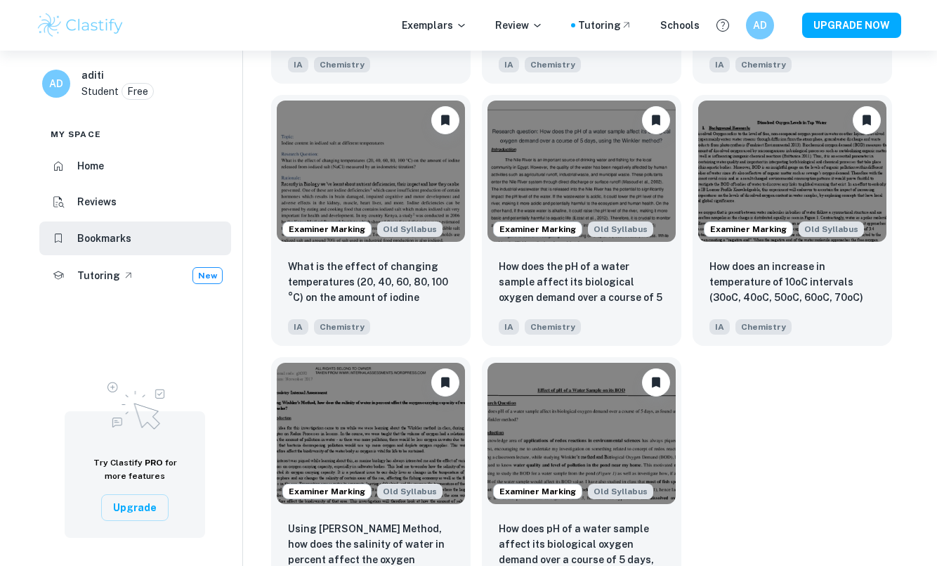
scroll to position [505, 0]
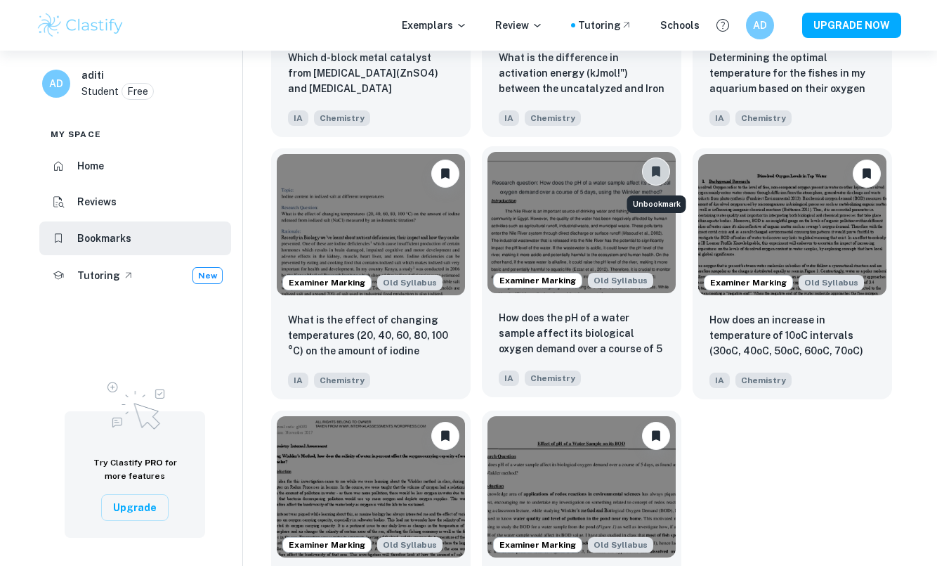
click at [659, 168] on icon "Unbookmark" at bounding box center [656, 172] width 8 height 11
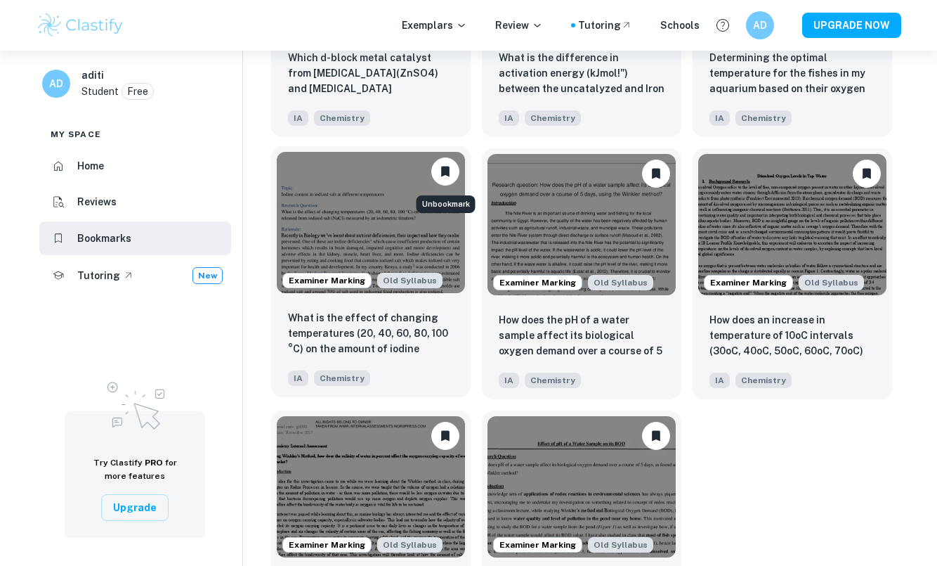
click at [455, 181] on button "Unbookmark" at bounding box center [445, 171] width 28 height 28
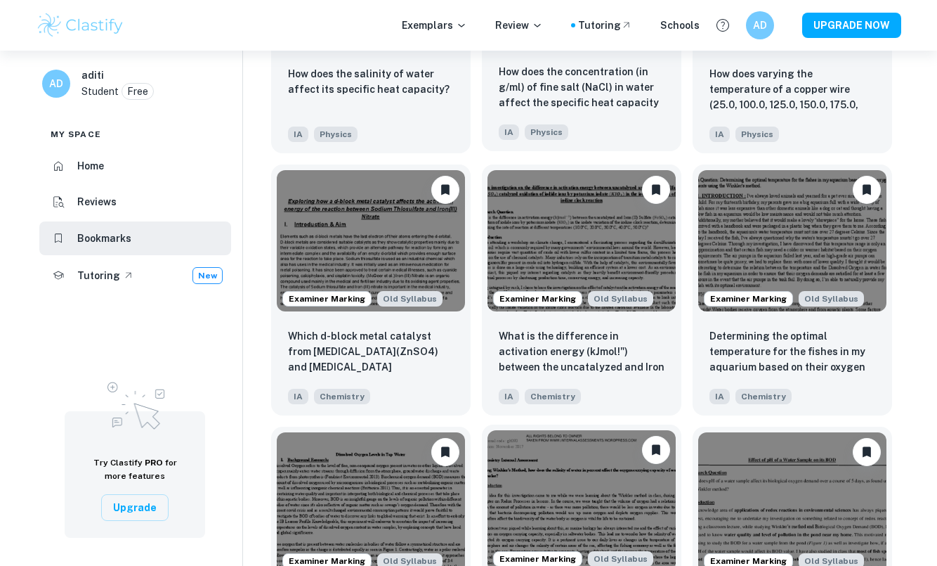
scroll to position [213, 0]
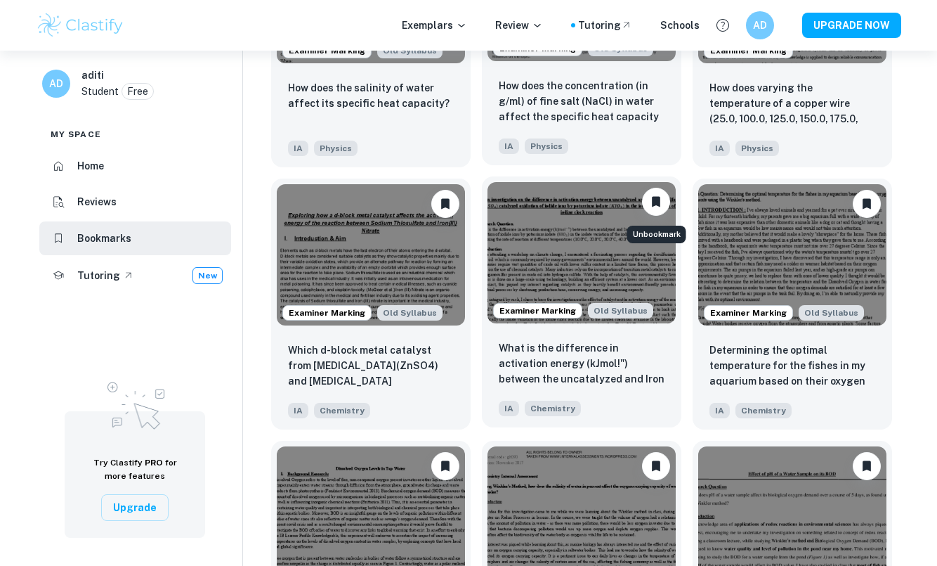
click at [655, 200] on icon "Unbookmark" at bounding box center [656, 202] width 8 height 11
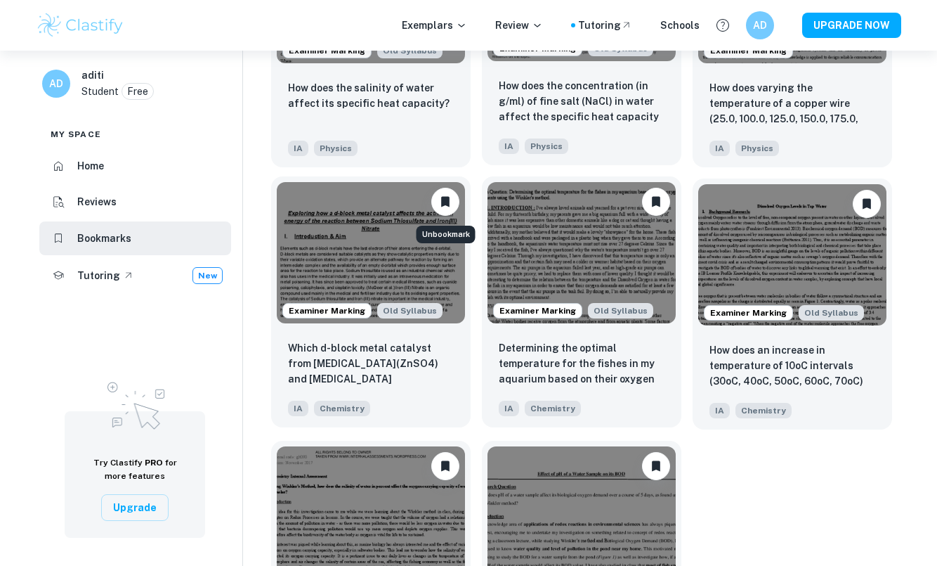
click at [445, 199] on icon "Unbookmark" at bounding box center [445, 202] width 8 height 11
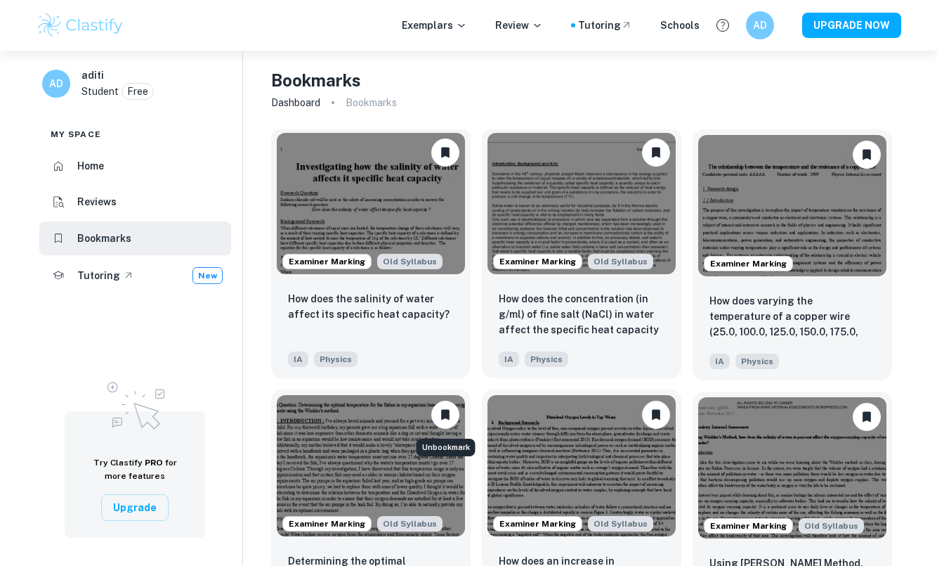
scroll to position [0, 0]
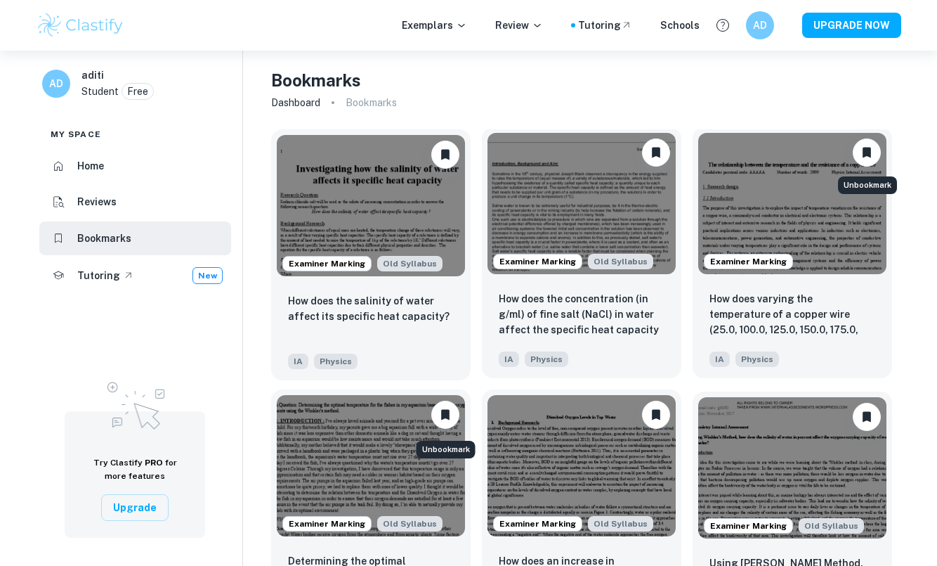
click at [863, 158] on icon "Unbookmark" at bounding box center [867, 152] width 14 height 14
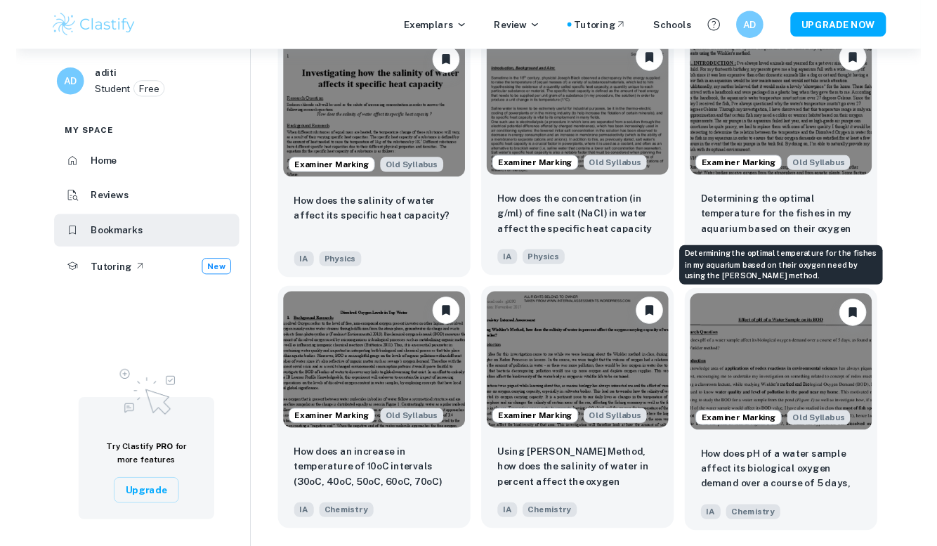
scroll to position [93, 0]
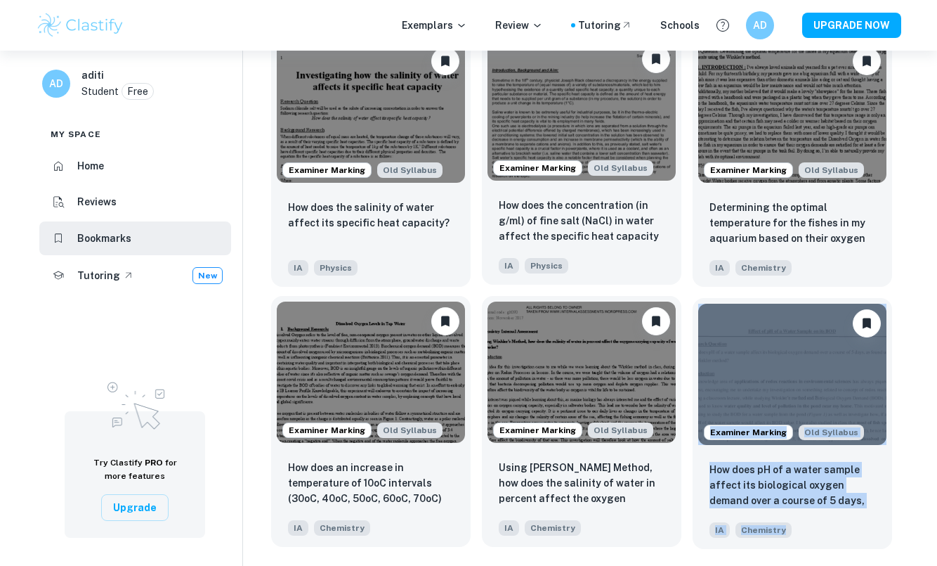
click at [904, 383] on div "Bookmarks Dashboard Bookmarks Examiner Marking Old Syllabus How does the salini…" at bounding box center [582, 261] width 678 height 608
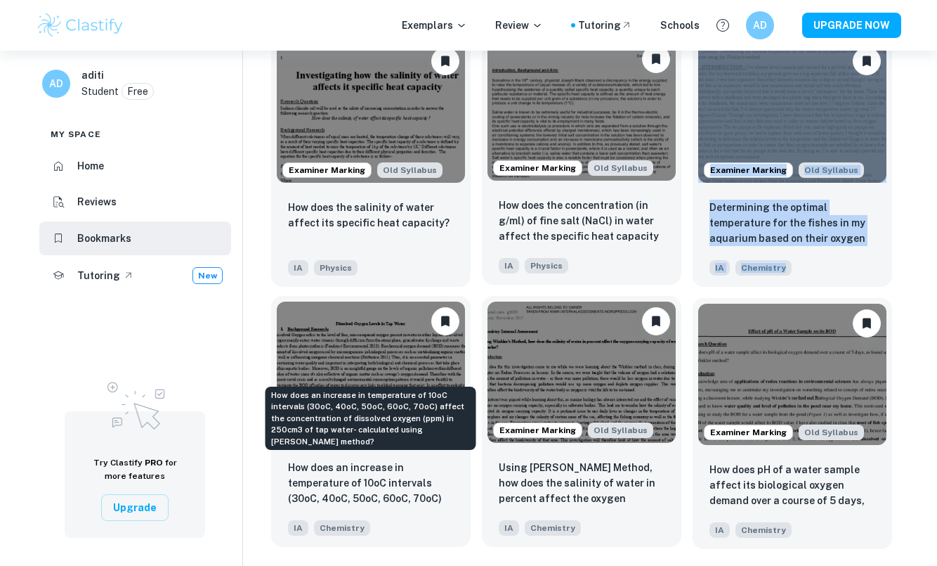
click at [385, 482] on p "How does an increase in temperature of 10oC intervals (30oC, 40oC, 50oC, 60oC, …" at bounding box center [371, 484] width 166 height 48
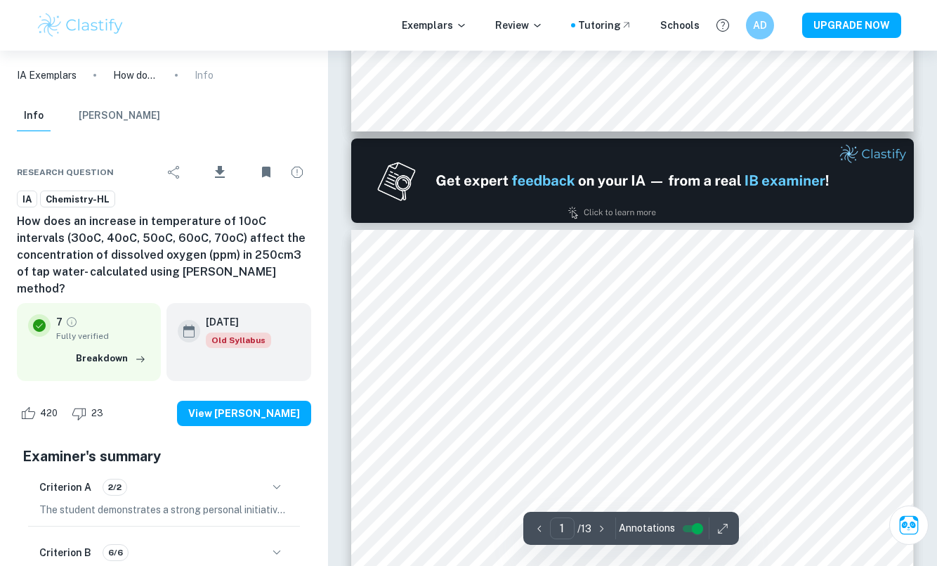
type input "2"
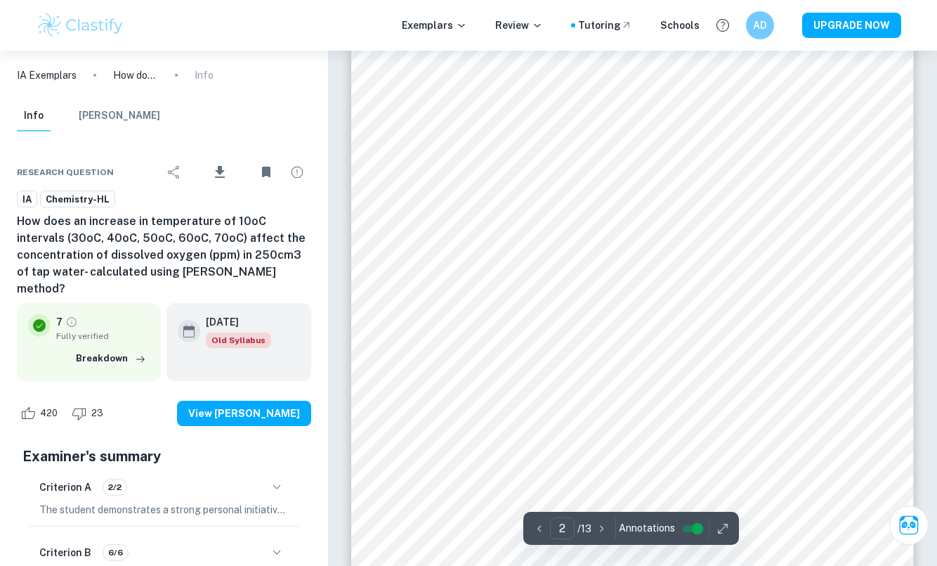
scroll to position [1319, 0]
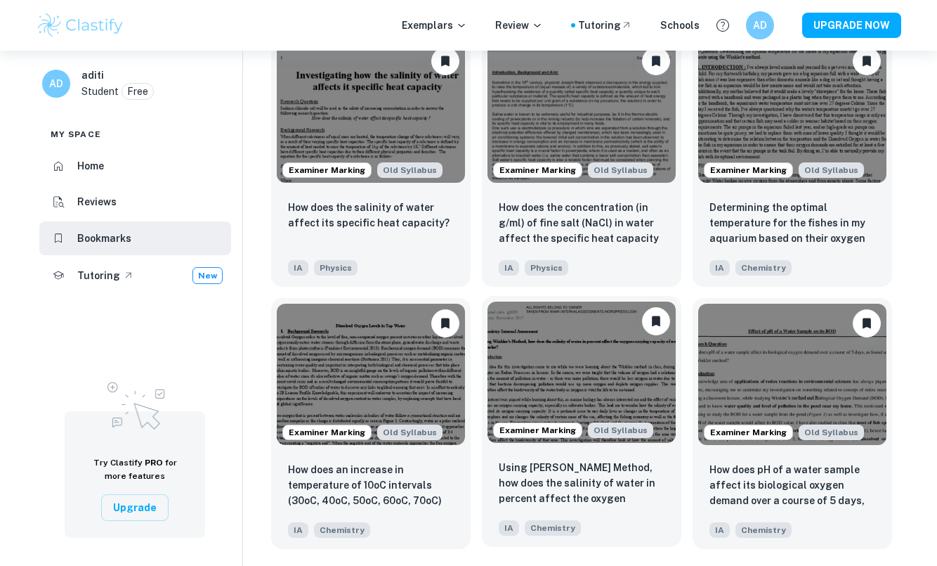
scroll to position [51, 0]
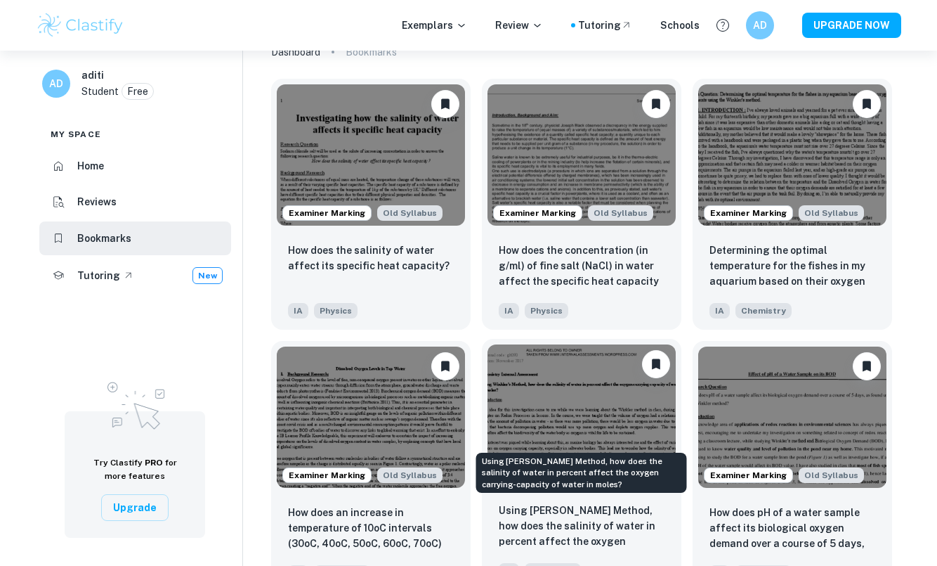
click at [539, 527] on p "Using Winkler’s Method, how does the salinity of water in percent affect the ox…" at bounding box center [582, 526] width 166 height 48
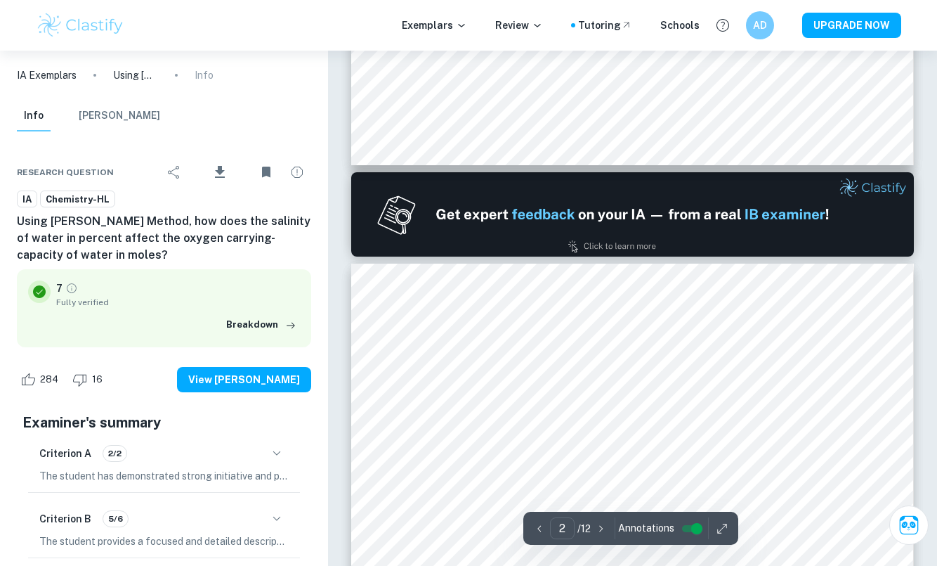
type input "1"
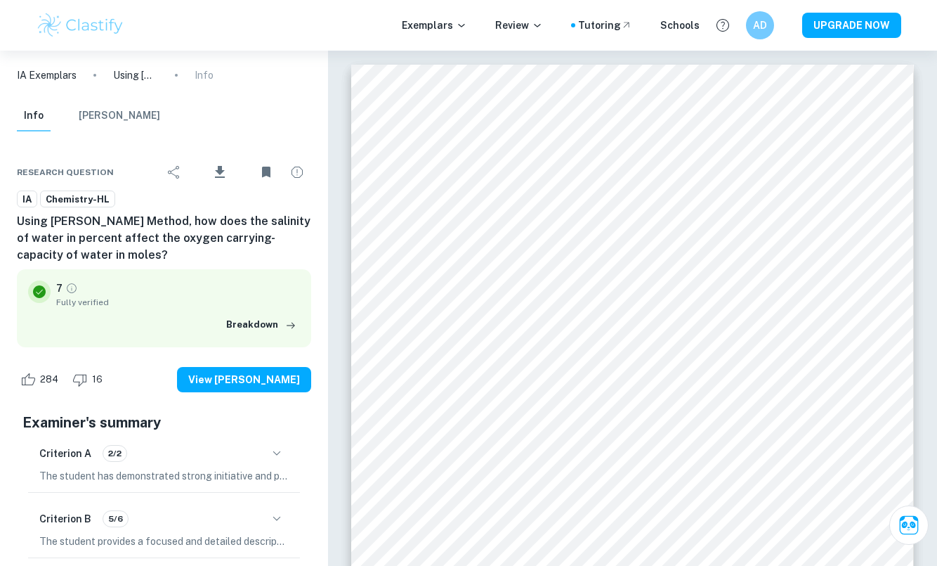
click at [74, 42] on div "Exemplars Review Tutoring Schools AD UPGRADE NOW" at bounding box center [468, 25] width 937 height 51
click at [58, 74] on p "IA Exemplars" at bounding box center [47, 74] width 60 height 15
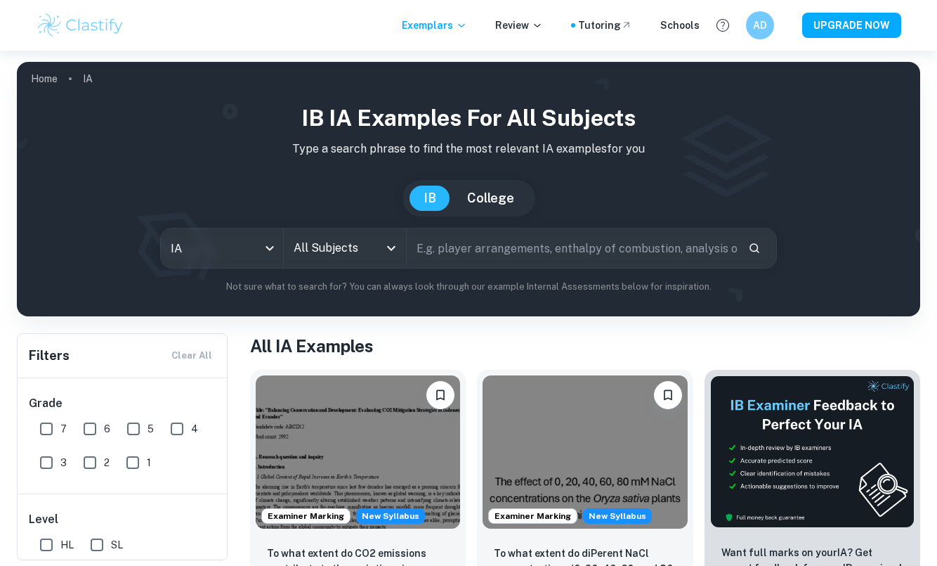
click at [424, 255] on input "text" at bounding box center [572, 247] width 330 height 39
type input "oxygen concentration"
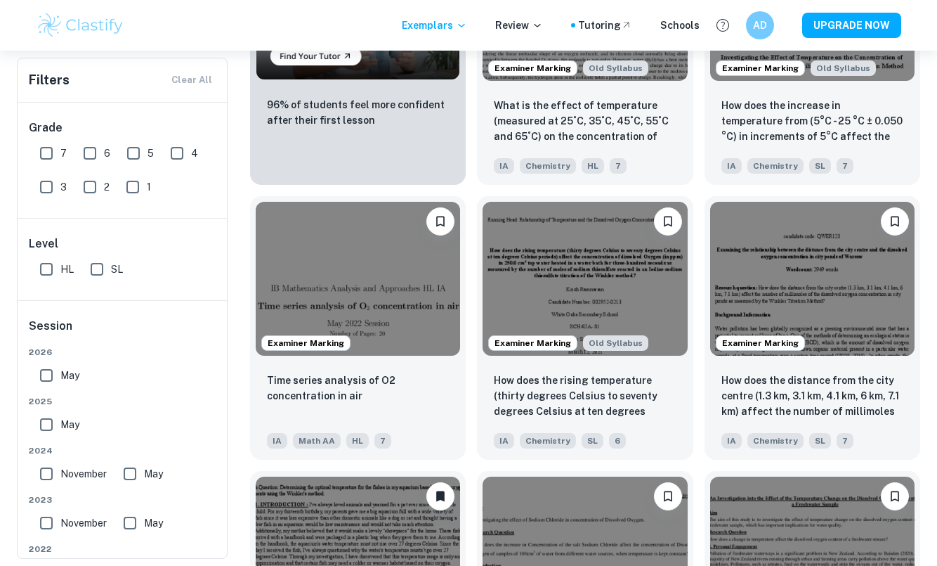
scroll to position [762, 0]
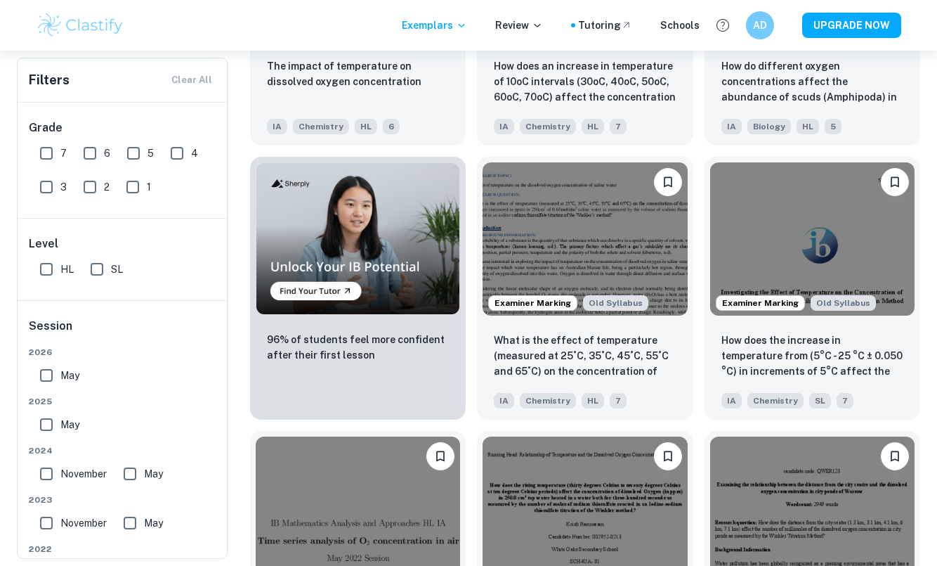
click at [52, 160] on input "7" at bounding box center [46, 153] width 28 height 28
checkbox input "true"
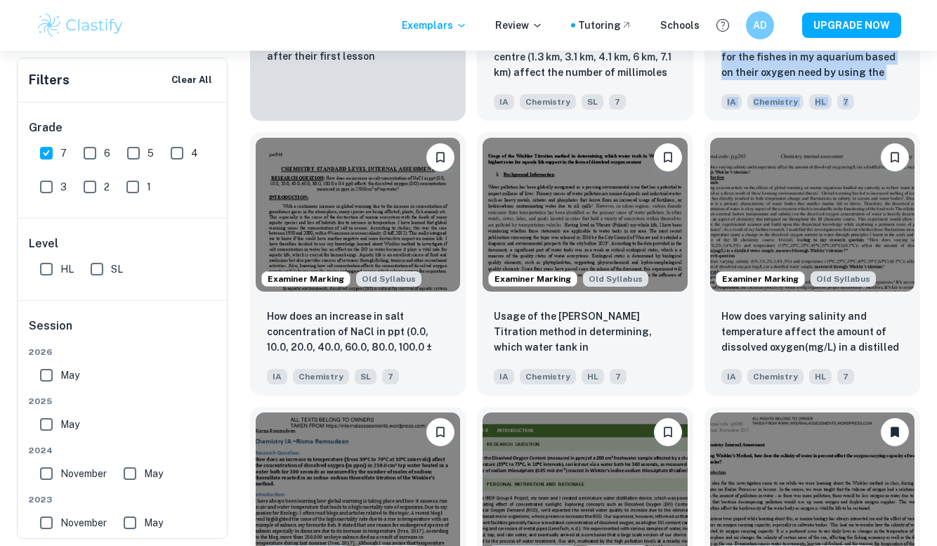
scroll to position [1074, 0]
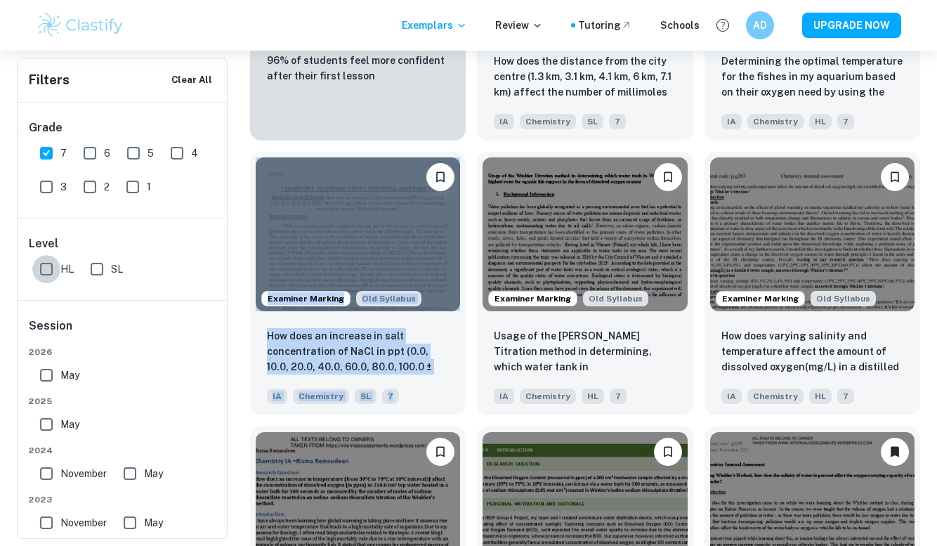
click at [52, 275] on input "HL" at bounding box center [46, 269] width 28 height 28
checkbox input "true"
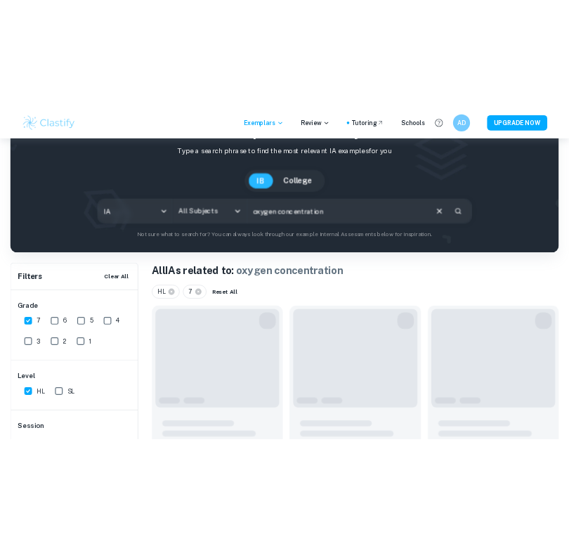
scroll to position [287, 0]
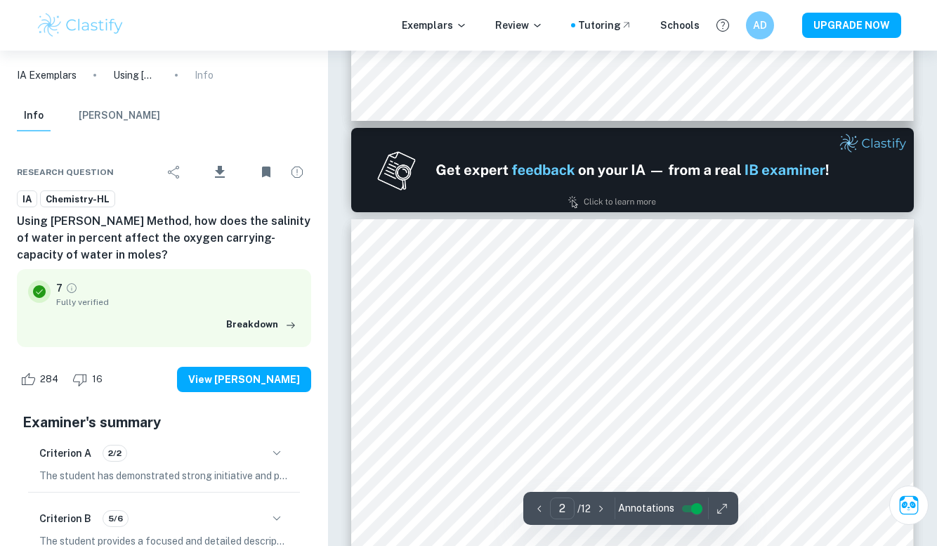
type input "1"
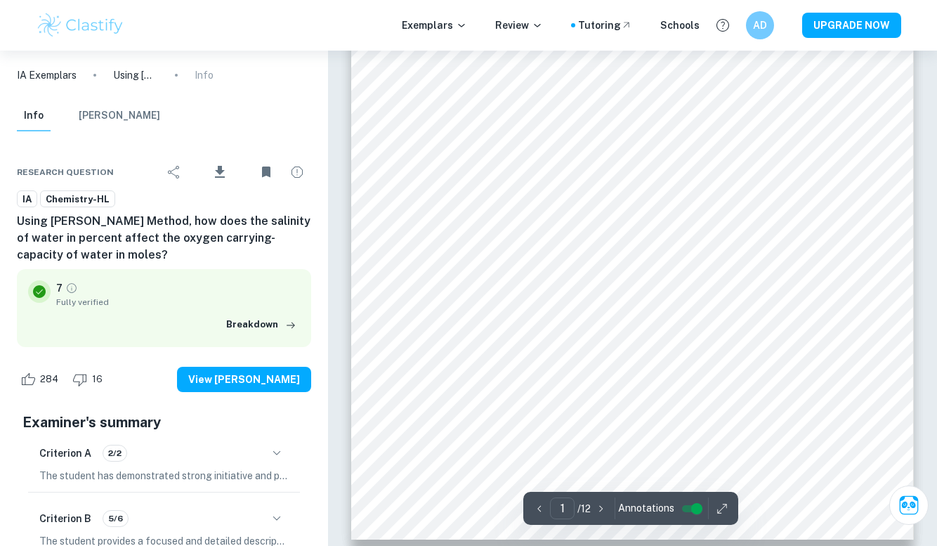
scroll to position [86, 0]
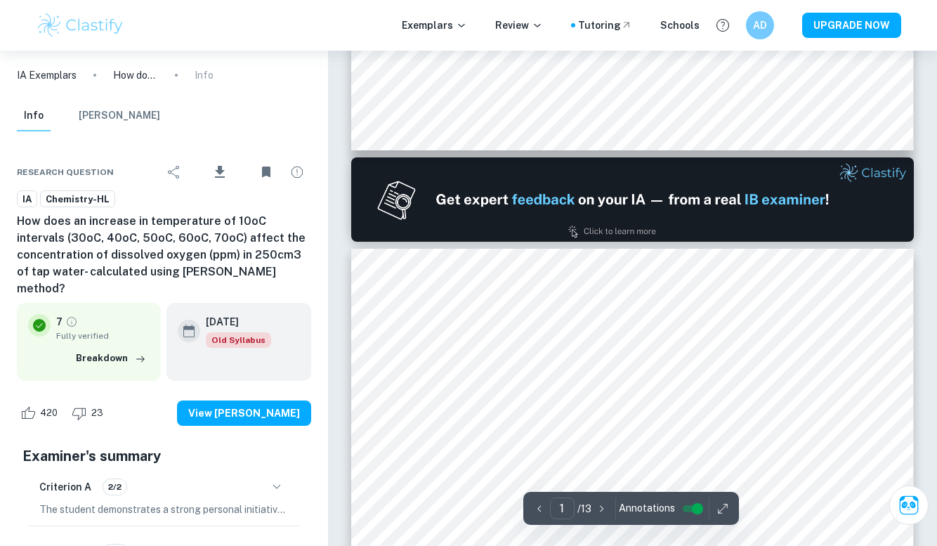
type input "2"
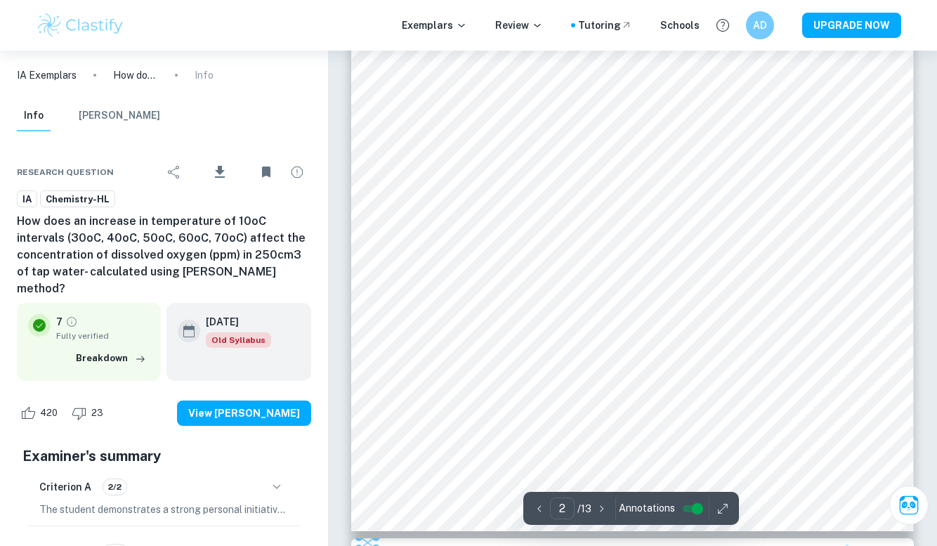
scroll to position [1088, 0]
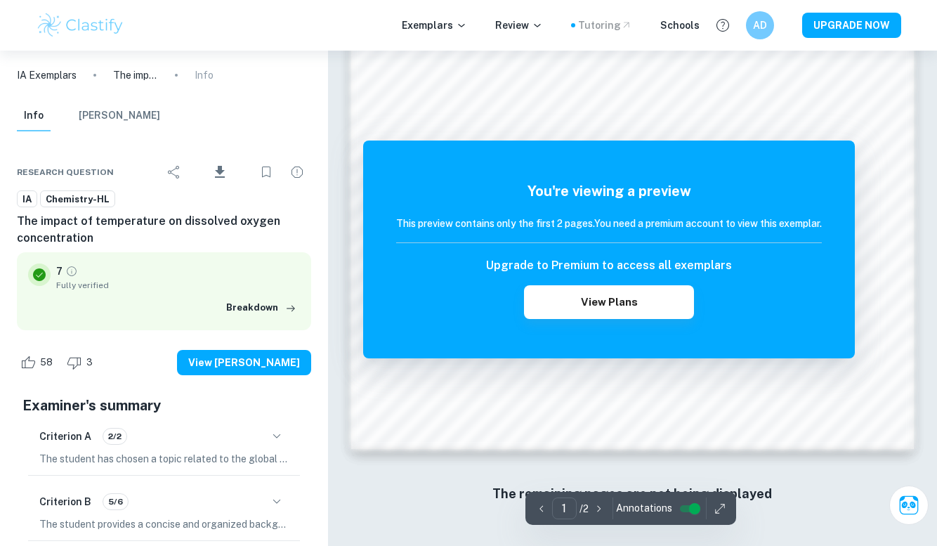
scroll to position [1212, 0]
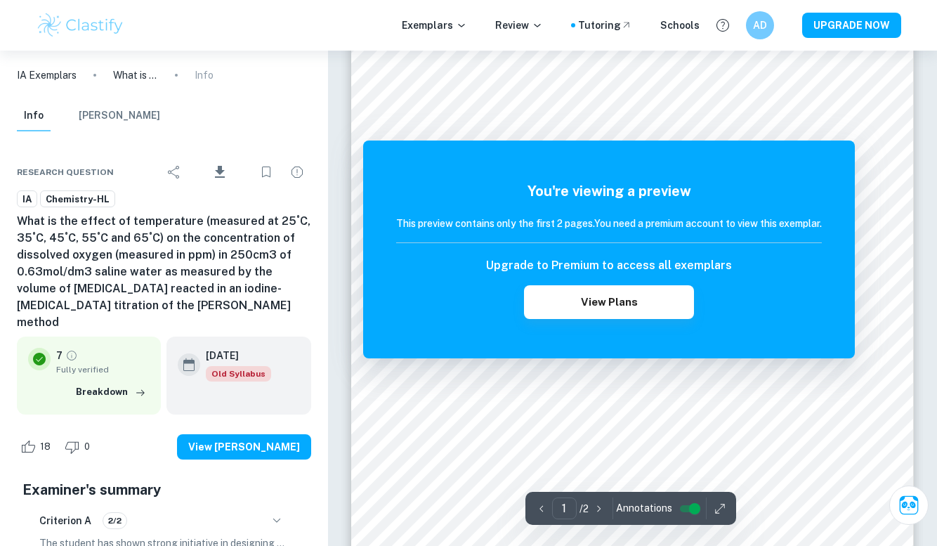
scroll to position [301, 0]
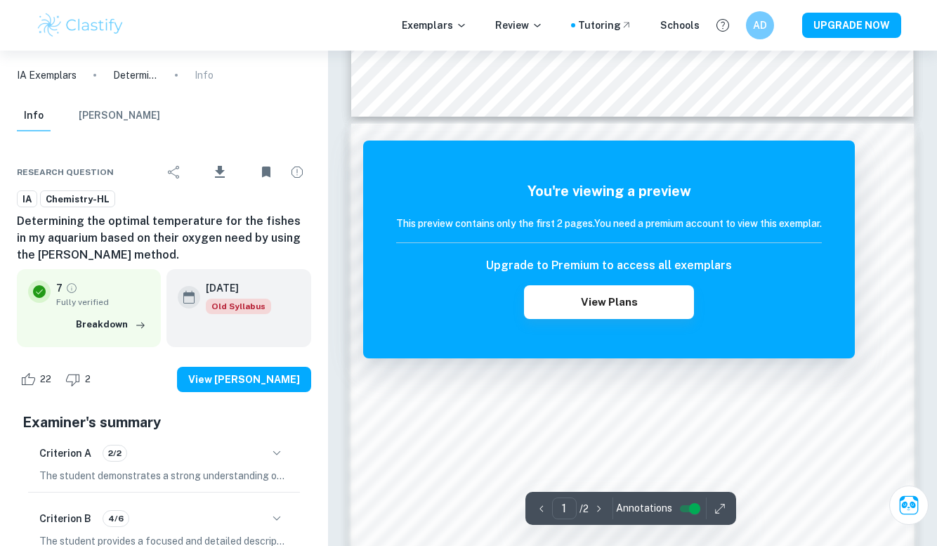
scroll to position [627, 0]
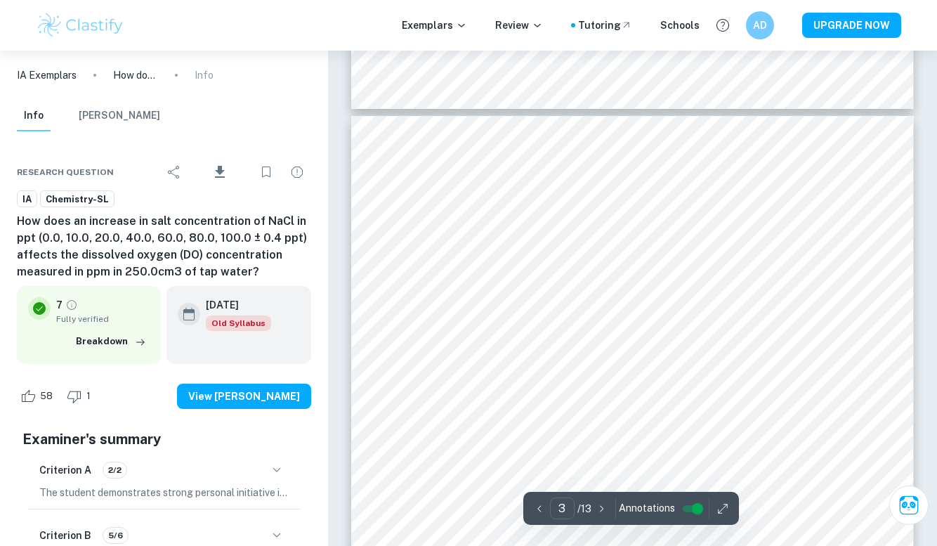
scroll to position [2040, -1]
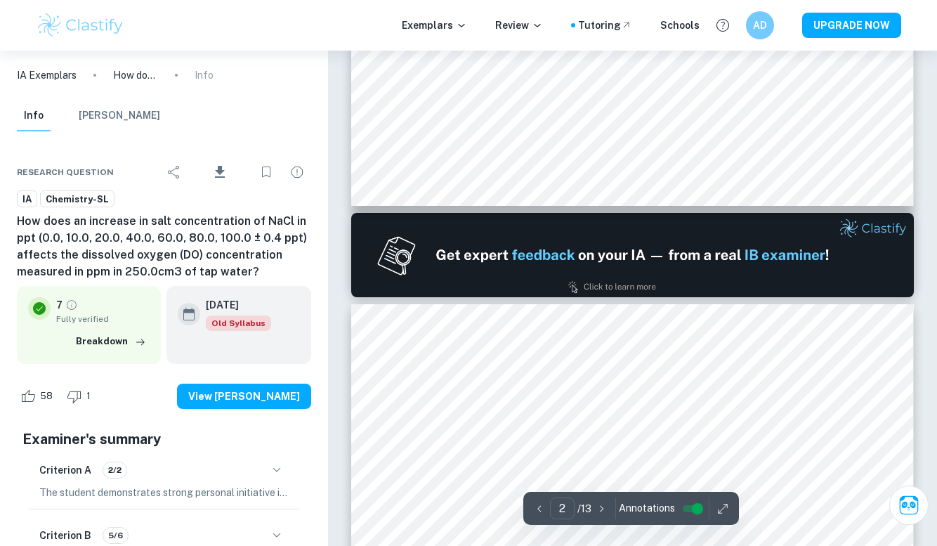
type input "1"
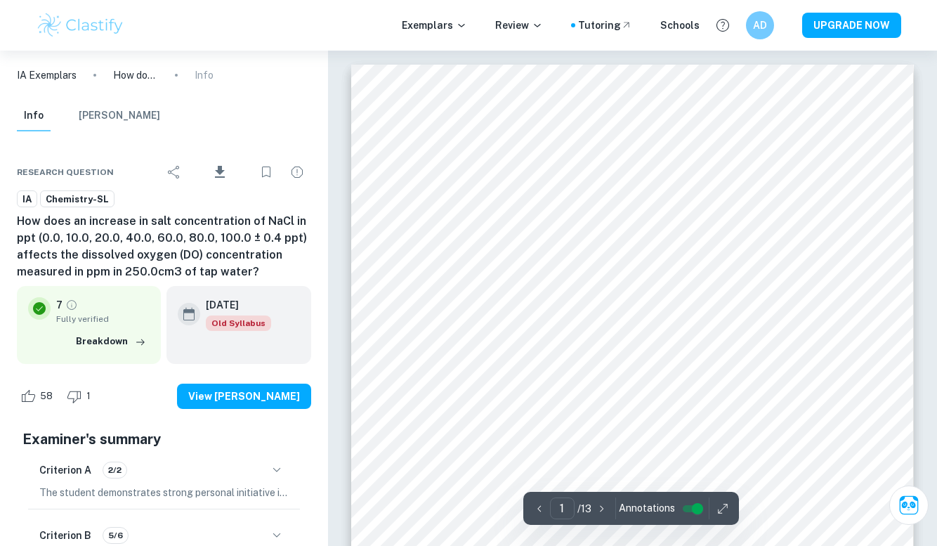
scroll to position [0, 0]
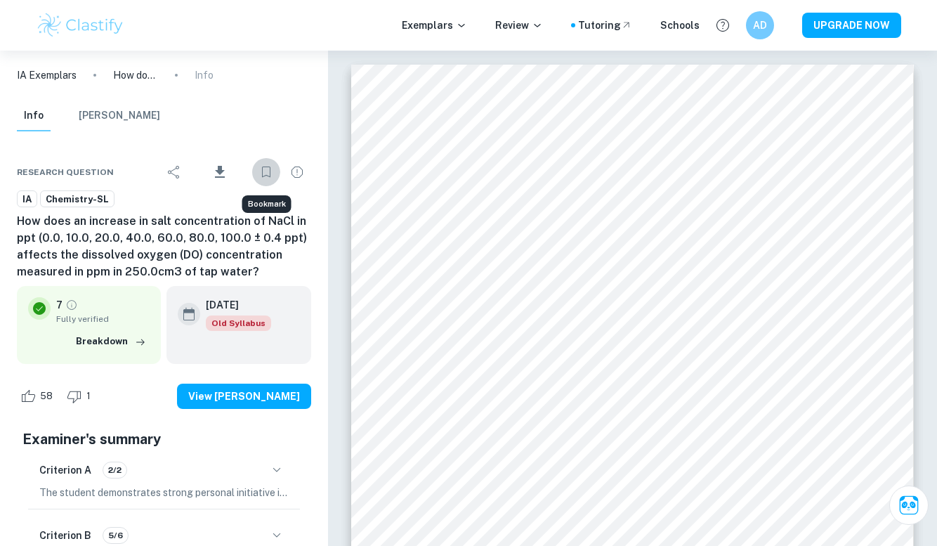
click at [266, 170] on icon "Bookmark" at bounding box center [266, 172] width 17 height 17
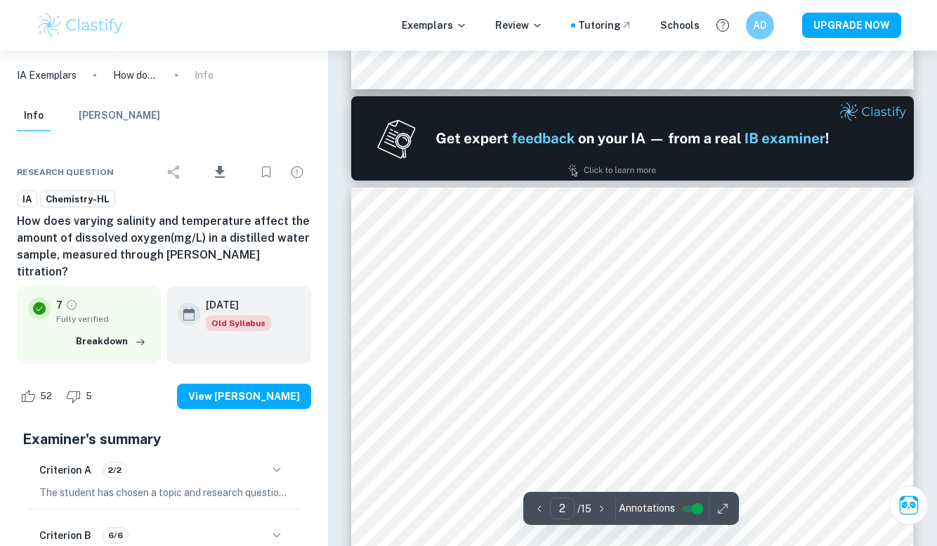
type input "1"
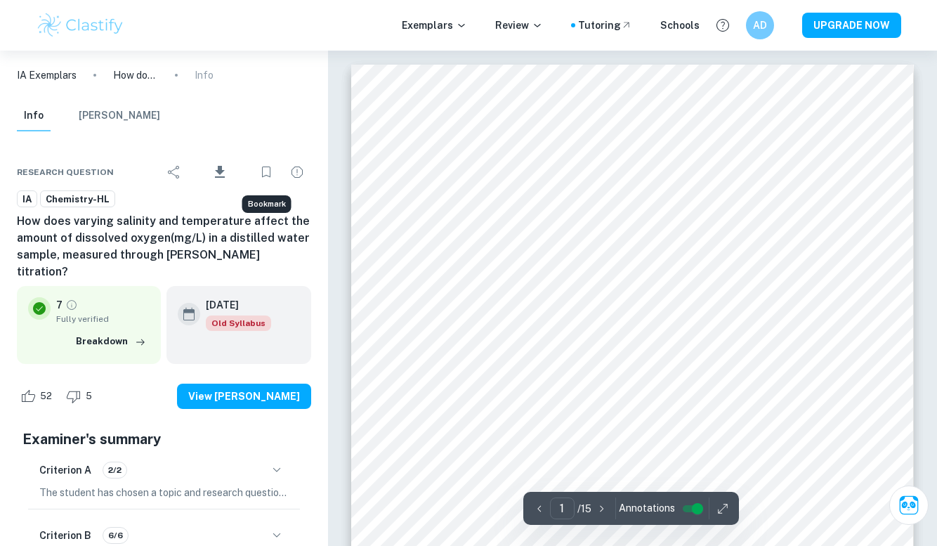
click at [265, 173] on icon "Bookmark" at bounding box center [266, 172] width 17 height 17
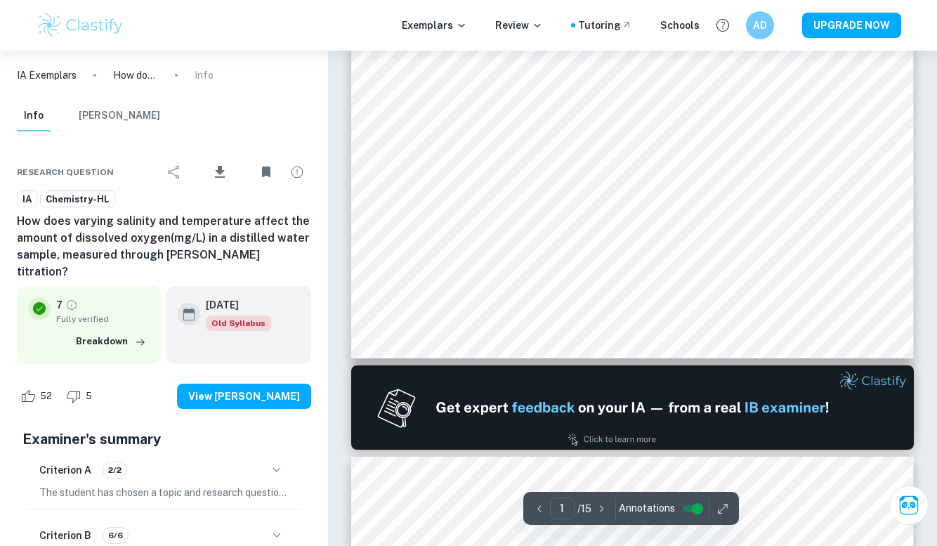
scroll to position [665, 0]
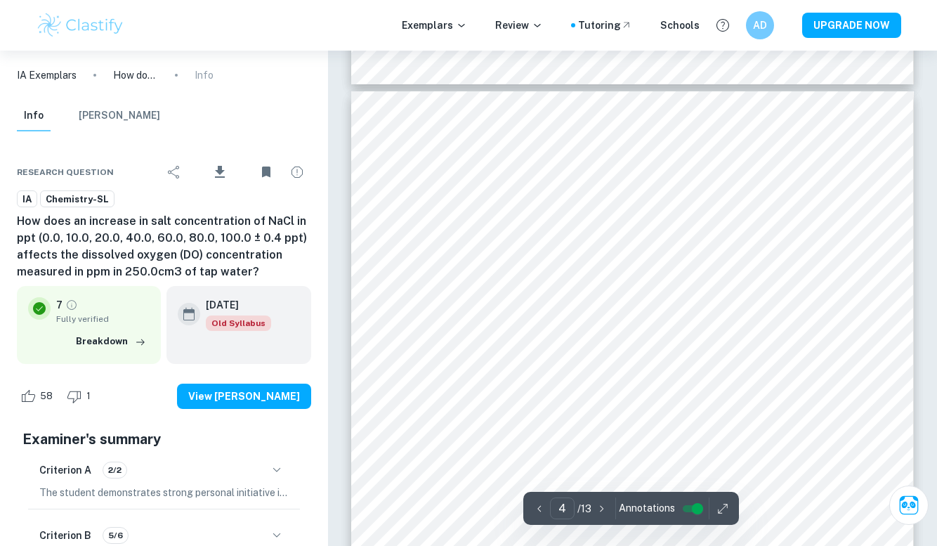
scroll to position [2606, 0]
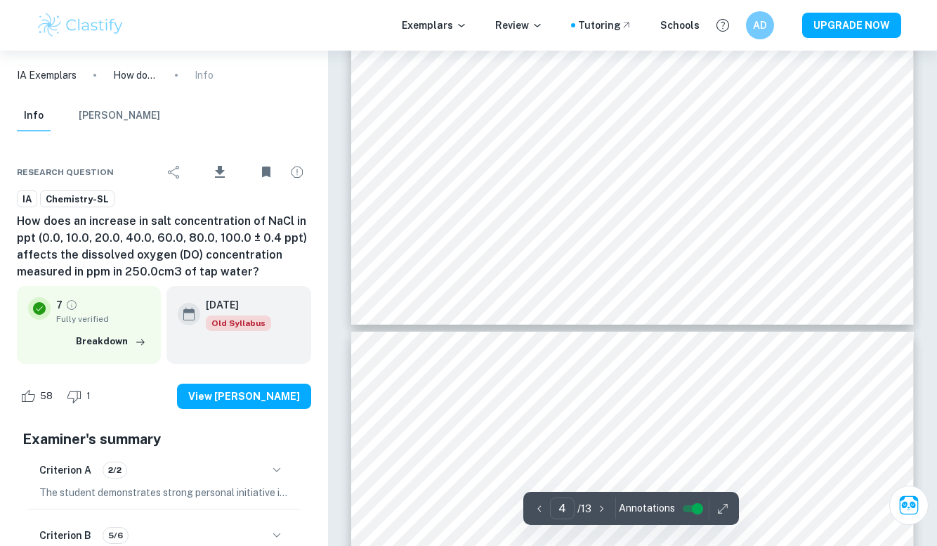
type input "5"
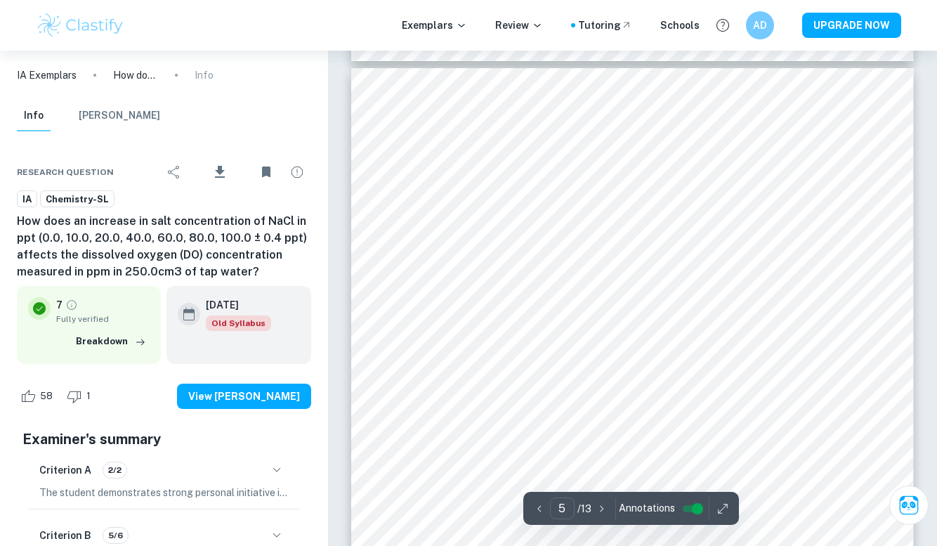
scroll to position [3283, 0]
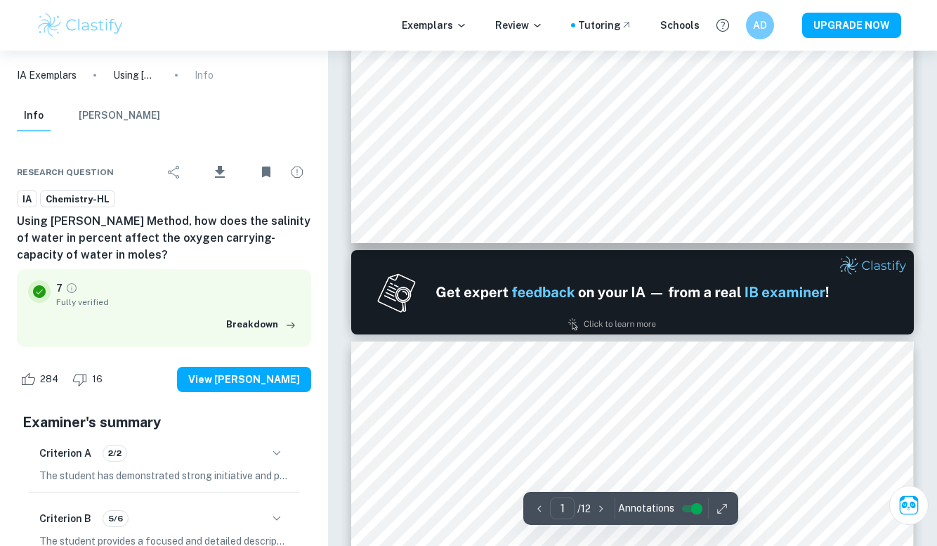
type input "2"
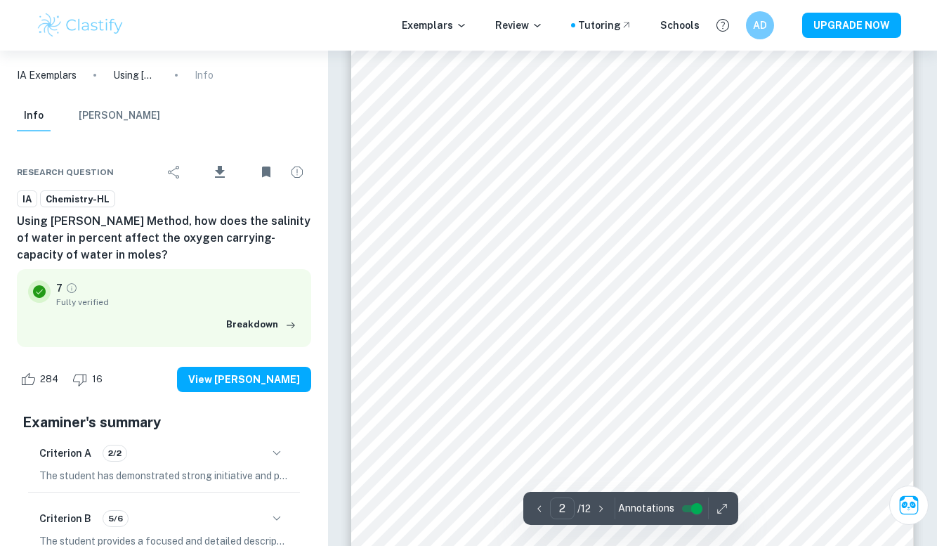
scroll to position [1220, 0]
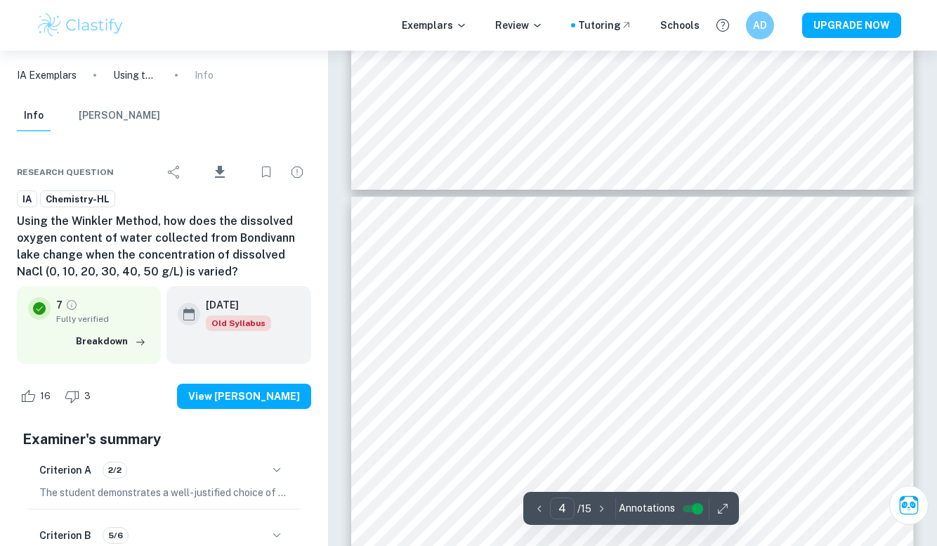
scroll to position [2363, 0]
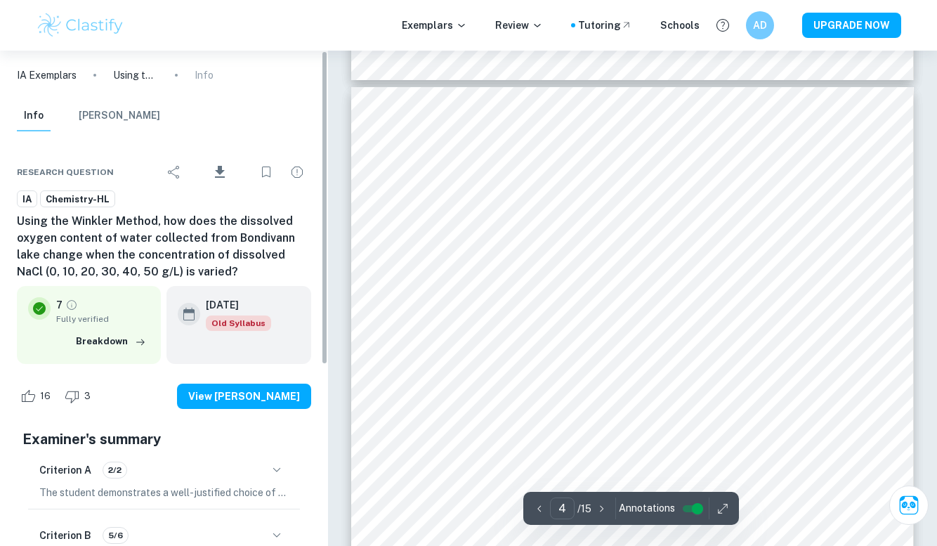
click at [268, 174] on icon "Bookmark" at bounding box center [266, 172] width 17 height 17
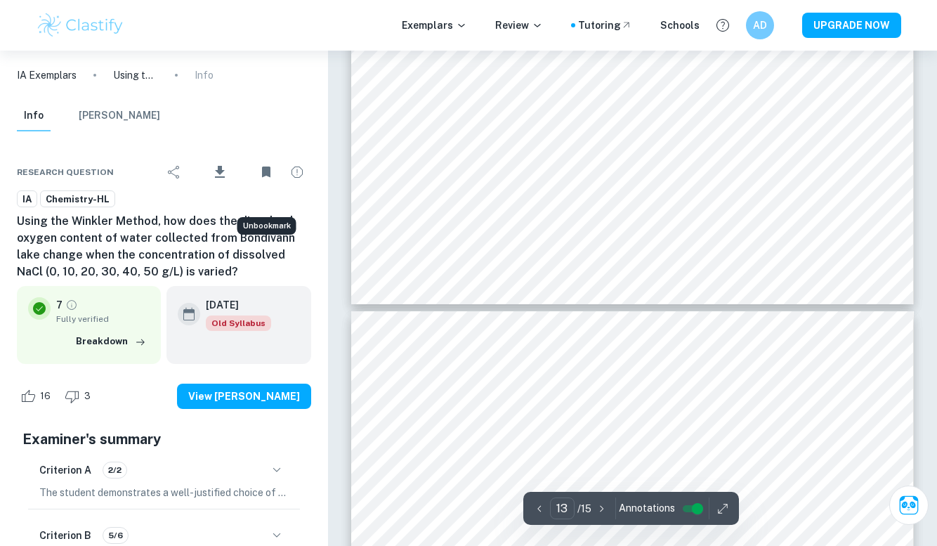
scroll to position [9648, -1]
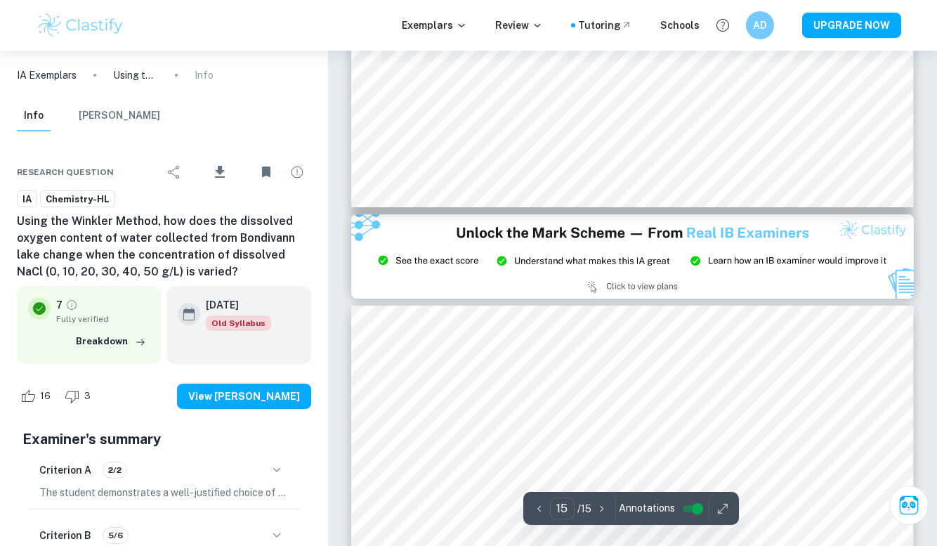
type input "14"
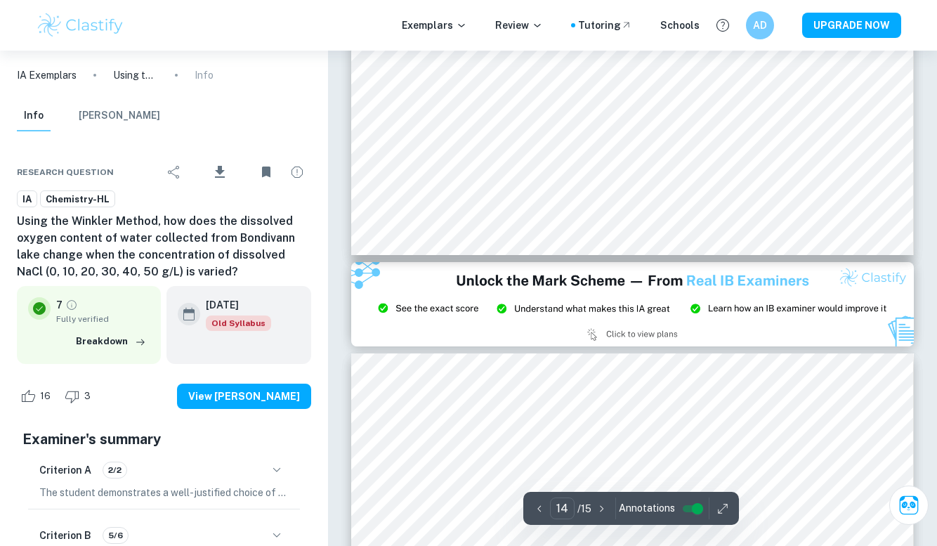
scroll to position [10111, 0]
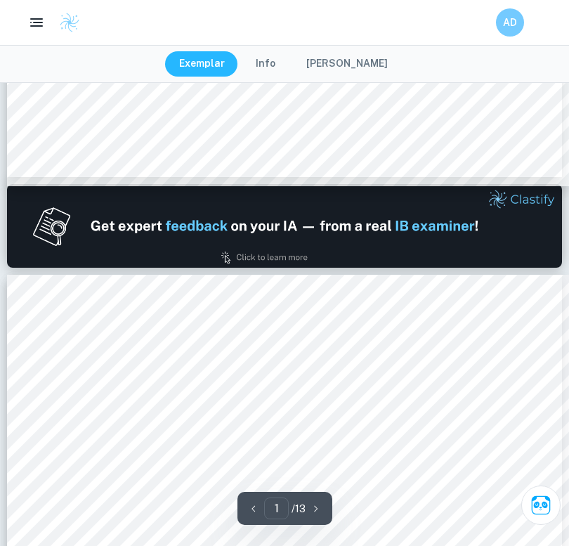
type input "2"
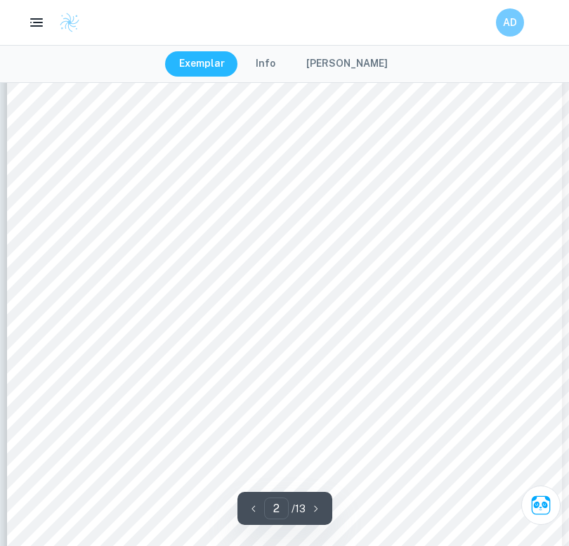
scroll to position [1029, 0]
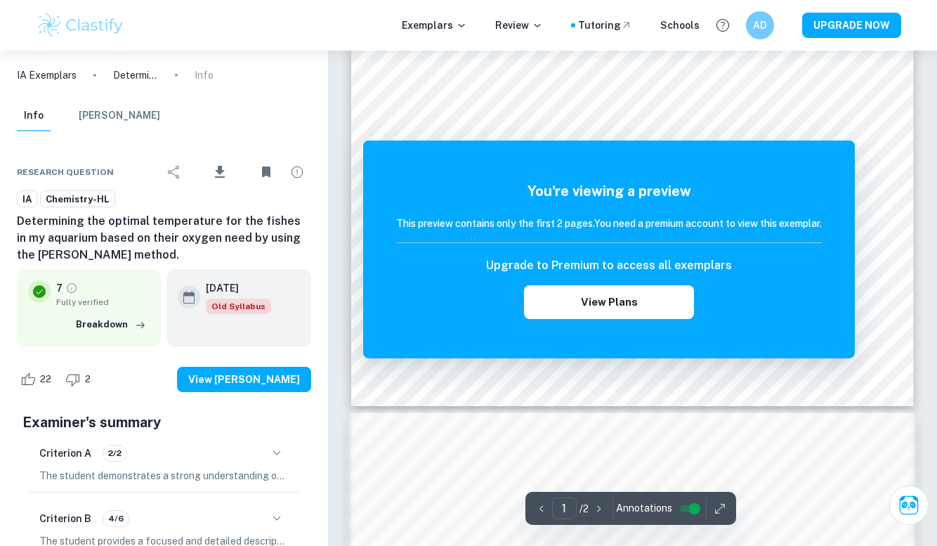
scroll to position [474, 0]
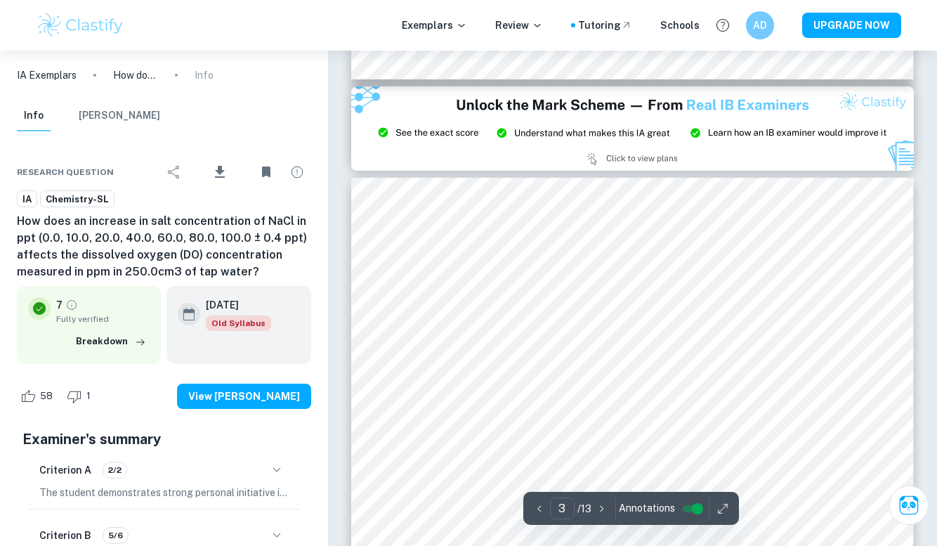
scroll to position [1630, 0]
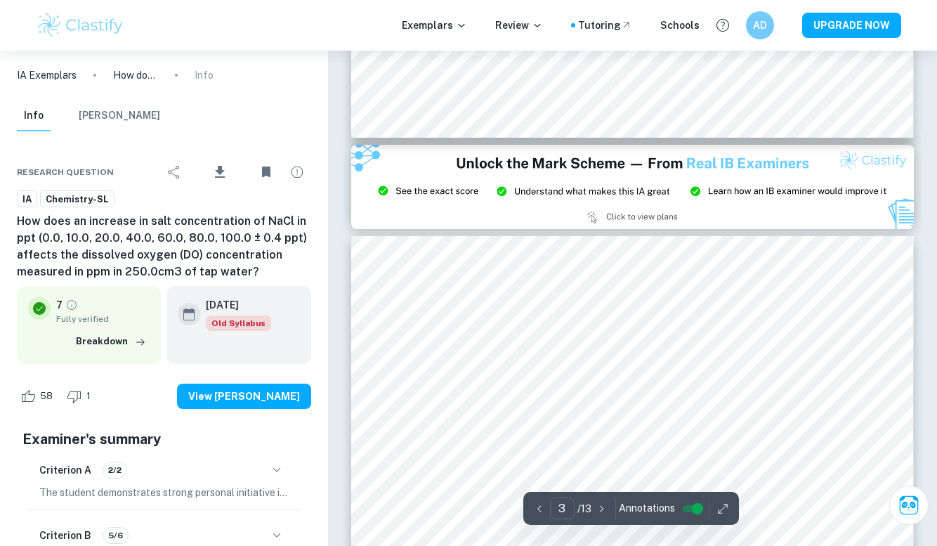
type input "2"
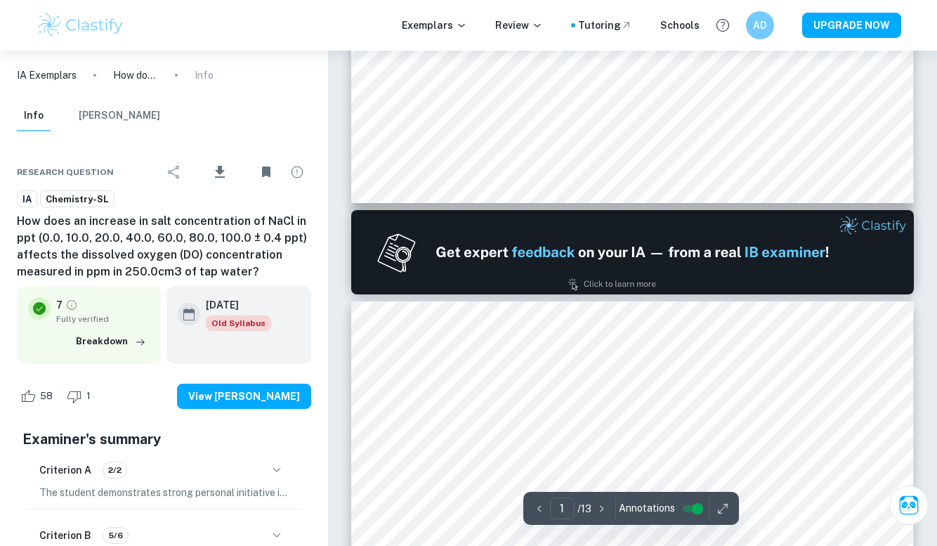
type input "2"
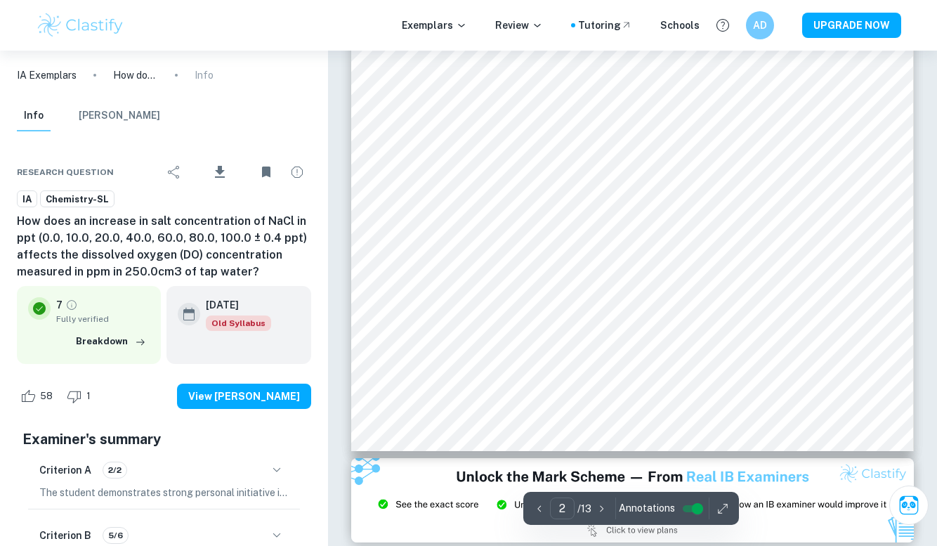
scroll to position [1168, 0]
